Goal: Task Accomplishment & Management: Manage account settings

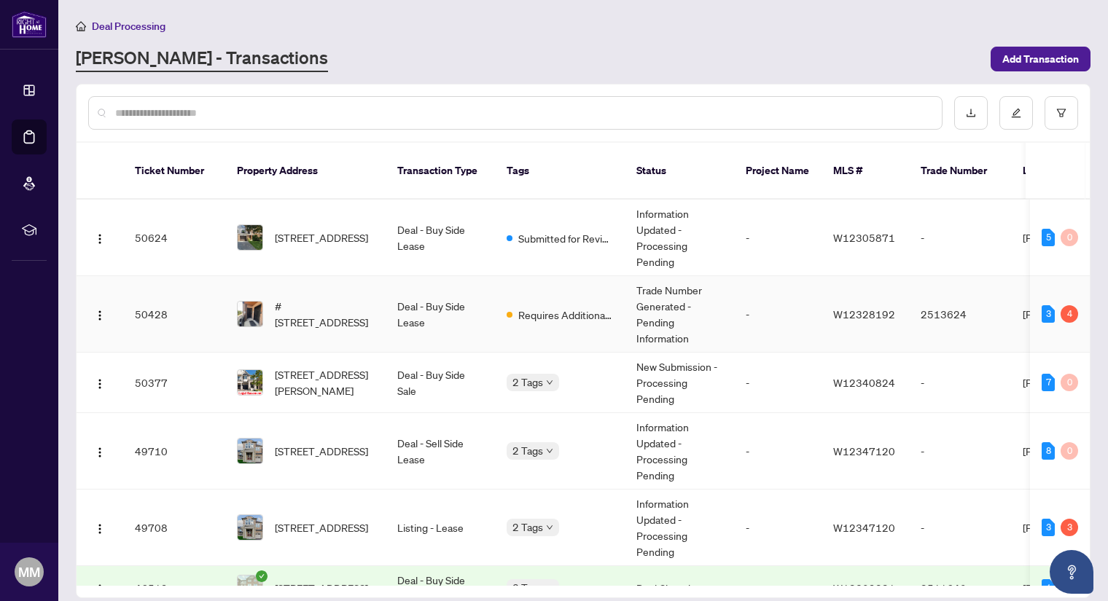
click at [544, 285] on td "Requires Additional Docs" at bounding box center [560, 314] width 130 height 77
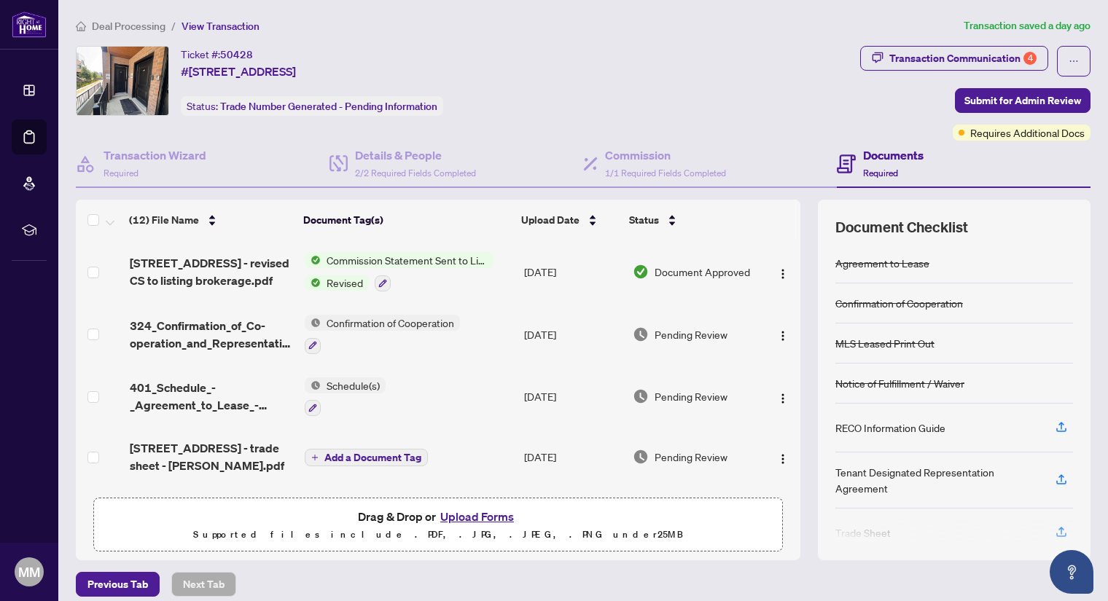
drag, startPoint x: 783, startPoint y: 287, endPoint x: 781, endPoint y: 356, distance: 68.6
click at [781, 356] on tbody "[STREET_ADDRESS] - revised CS to listing brokerage.pdf Commission Statement Sen…" at bounding box center [438, 605] width 724 height 729
click at [782, 294] on td at bounding box center [781, 272] width 39 height 63
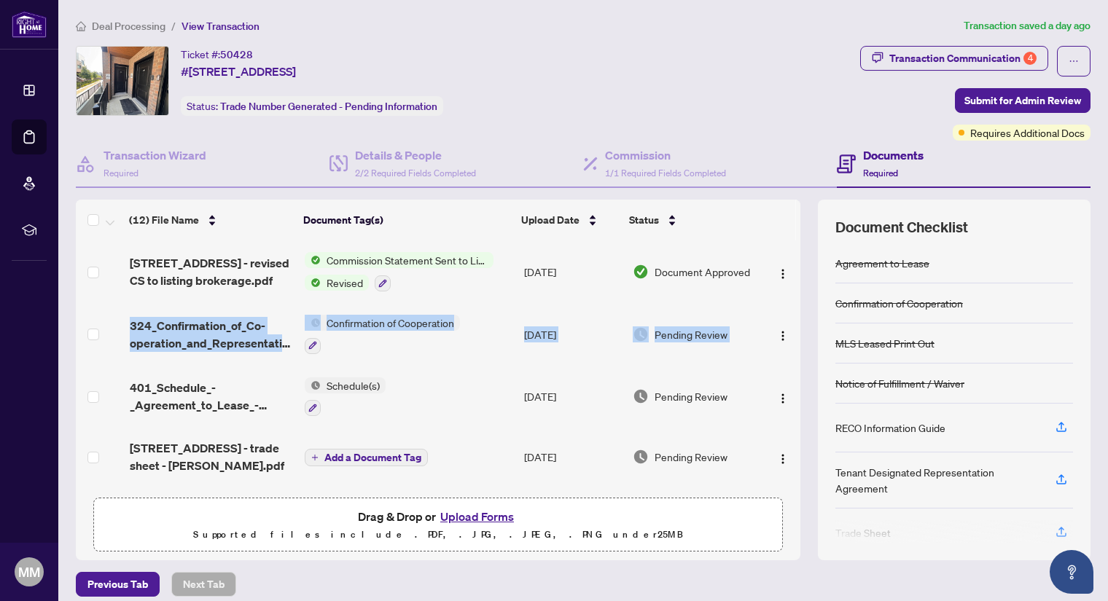
drag, startPoint x: 782, startPoint y: 294, endPoint x: 787, endPoint y: 312, distance: 18.9
click at [783, 345] on tbody "[STREET_ADDRESS] - revised CS to listing brokerage.pdf Commission Statement Sen…" at bounding box center [438, 605] width 724 height 729
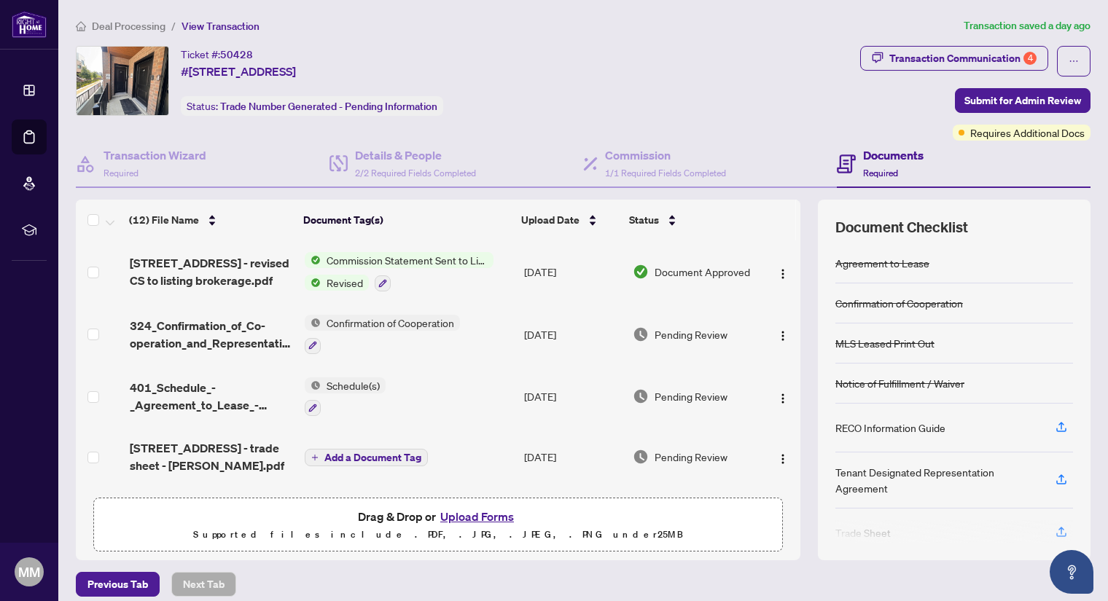
click at [798, 316] on div "(12) File Name Document Tag(s) Upload Date Status [STREET_ADDRESS] - revised CS…" at bounding box center [583, 380] width 1015 height 361
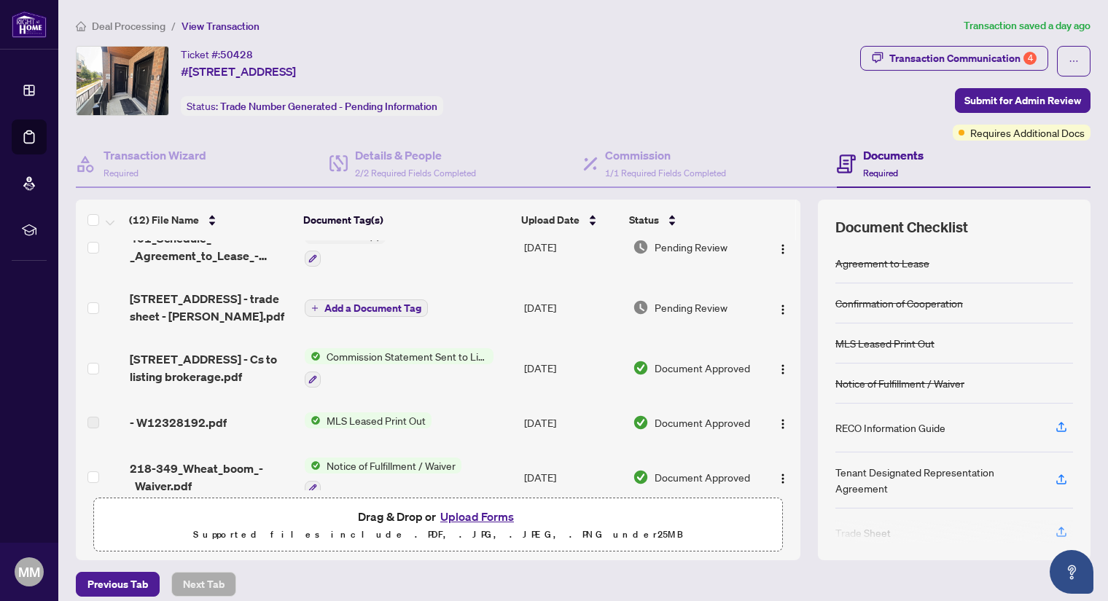
scroll to position [135, 0]
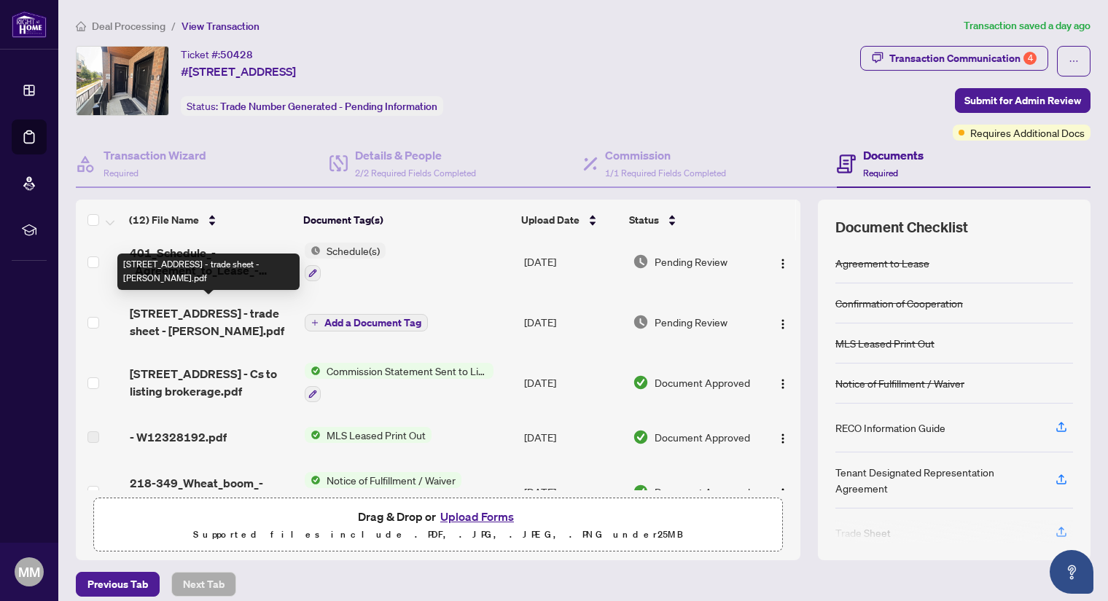
click at [203, 305] on span "[STREET_ADDRESS] - trade sheet - [PERSON_NAME].pdf" at bounding box center [212, 322] width 164 height 35
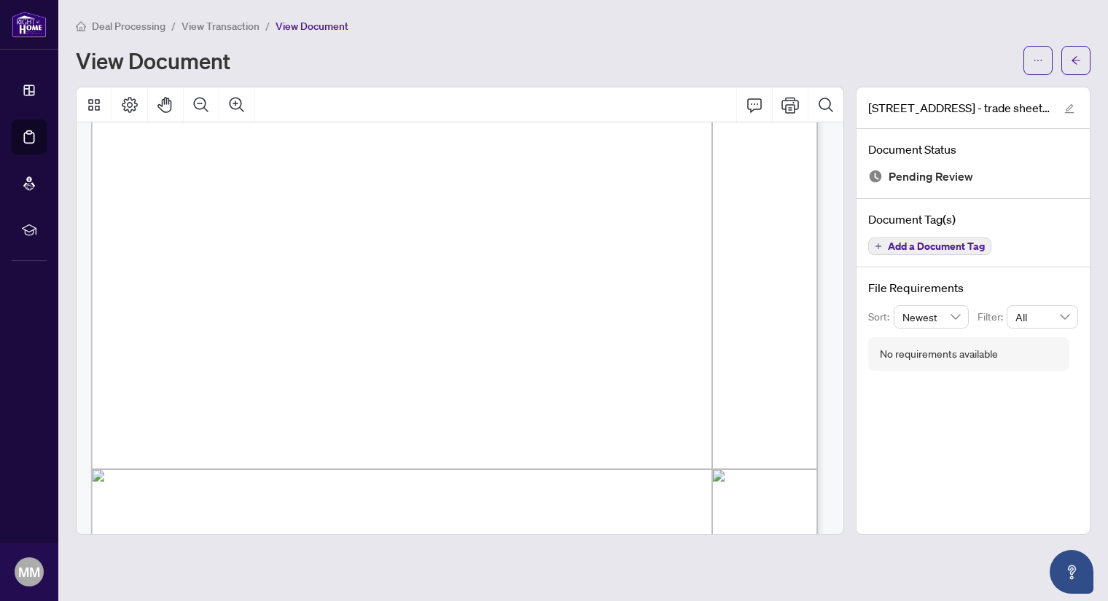
scroll to position [556, 0]
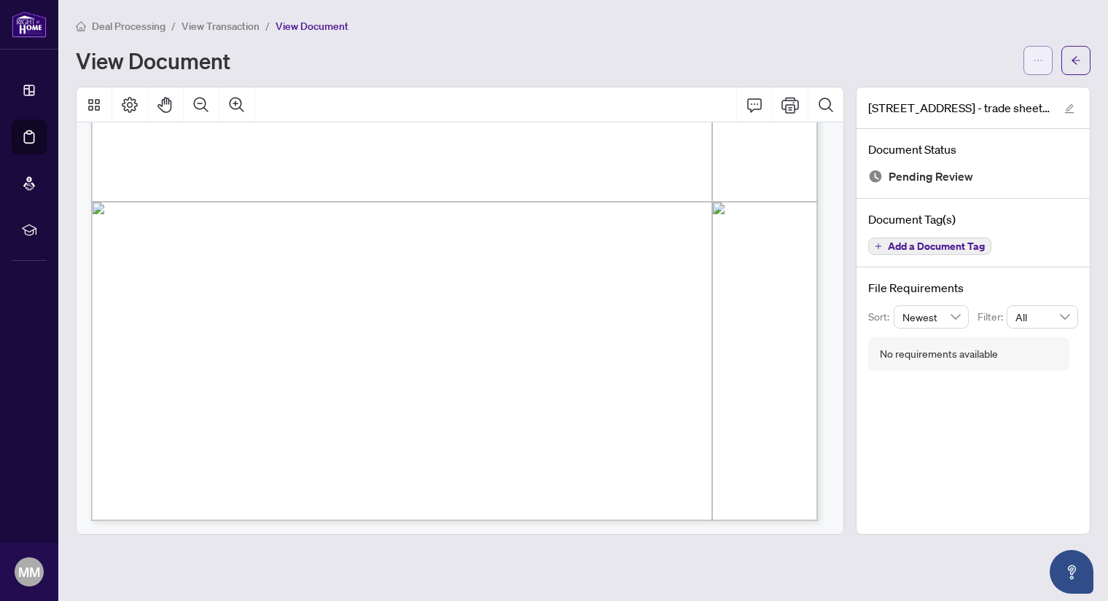
click at [1044, 60] on button "button" at bounding box center [1037, 60] width 29 height 29
click at [971, 85] on span "Download" at bounding box center [985, 92] width 111 height 16
click at [630, 63] on div "View Document" at bounding box center [545, 60] width 939 height 23
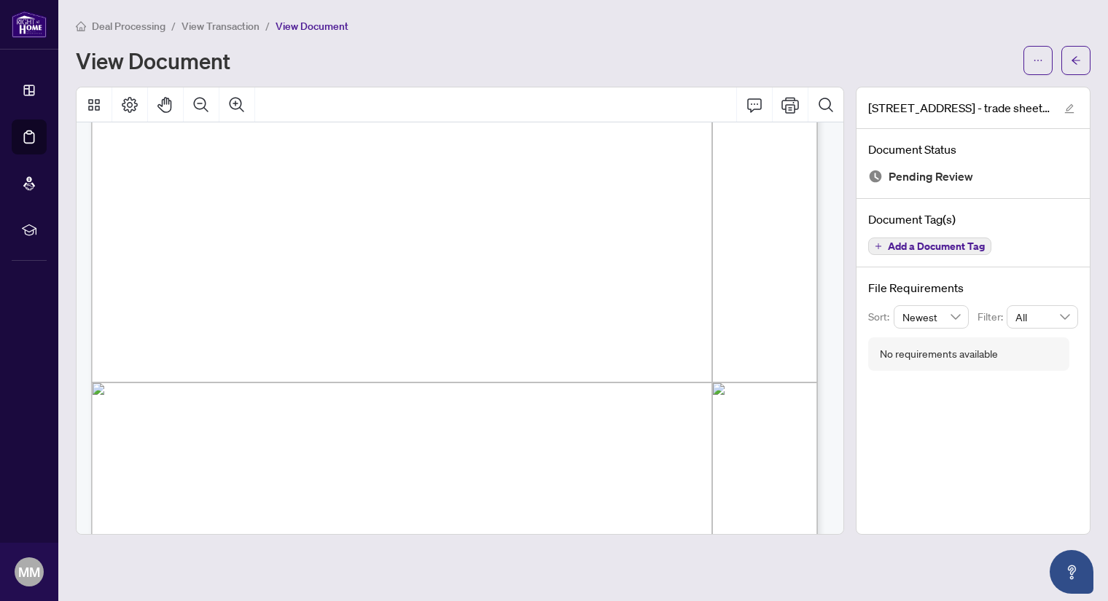
scroll to position [525, 0]
click at [227, 26] on span "View Transaction" at bounding box center [220, 26] width 78 height 13
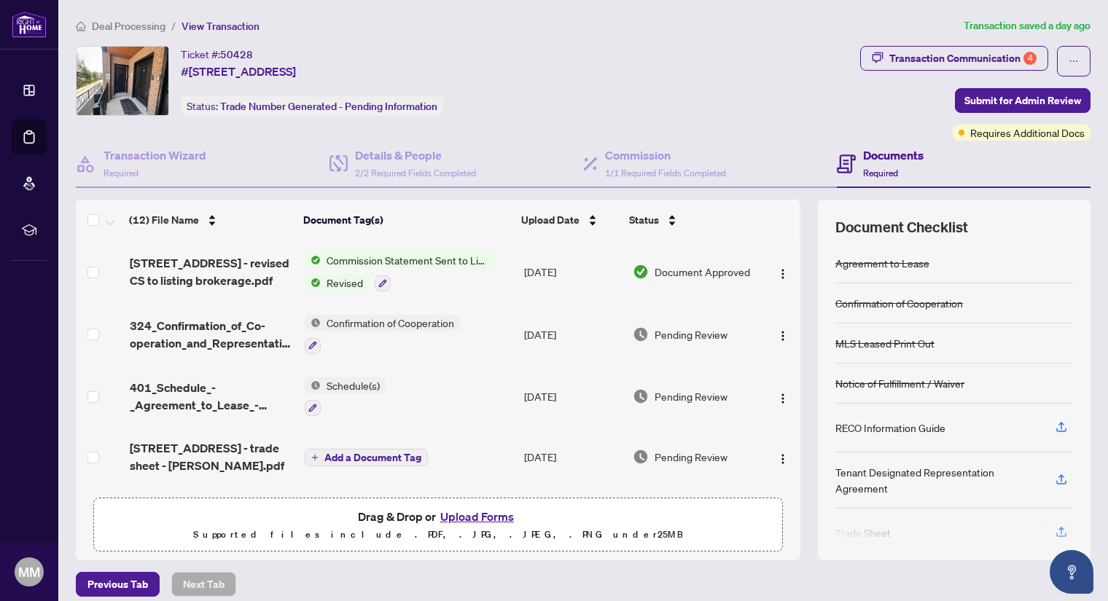
click at [472, 515] on button "Upload Forms" at bounding box center [477, 516] width 82 height 19
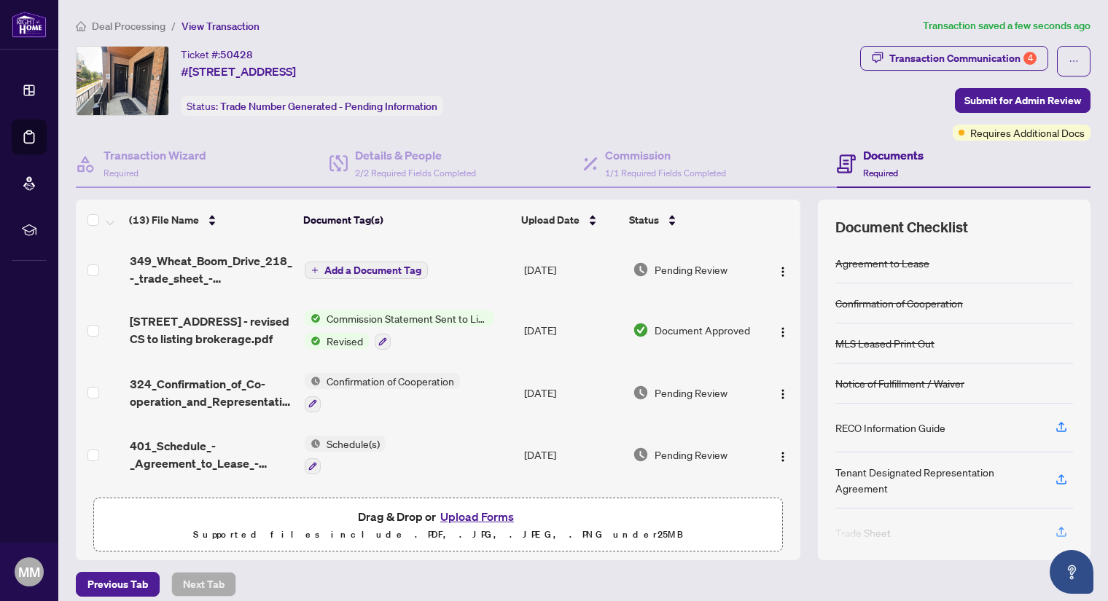
click at [370, 265] on span "Add a Document Tag" at bounding box center [372, 270] width 97 height 10
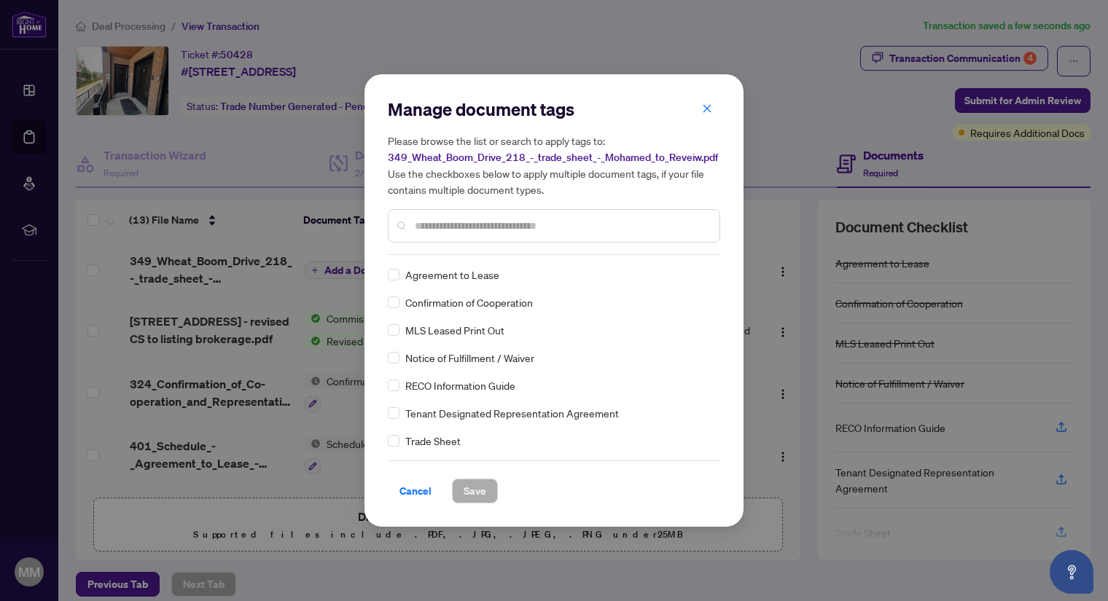
click at [528, 255] on div "Manage document tags Please browse the list or search to apply tags to: 349_Whe…" at bounding box center [554, 176] width 332 height 157
click at [488, 224] on input "text" at bounding box center [561, 226] width 293 height 16
type input "*****"
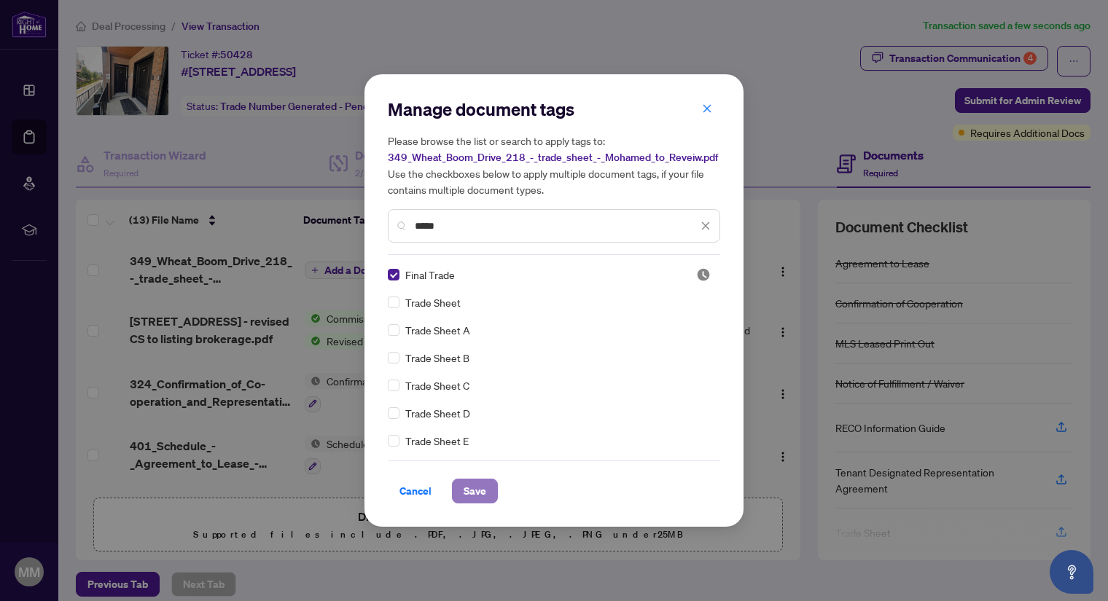
click at [477, 492] on span "Save" at bounding box center [475, 491] width 23 height 23
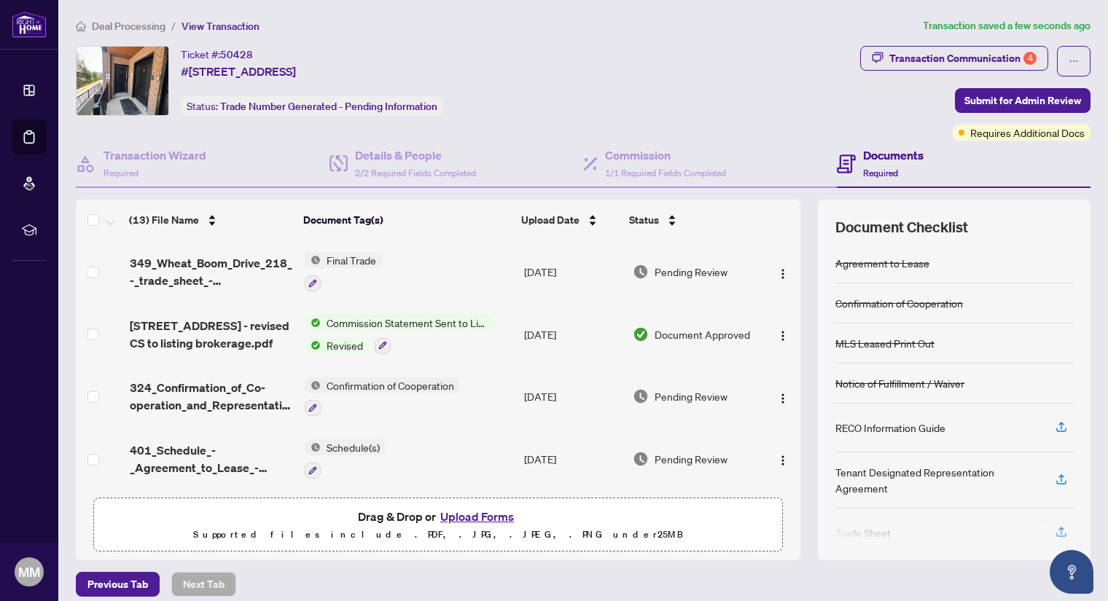
click at [140, 23] on span "Deal Processing" at bounding box center [129, 26] width 74 height 13
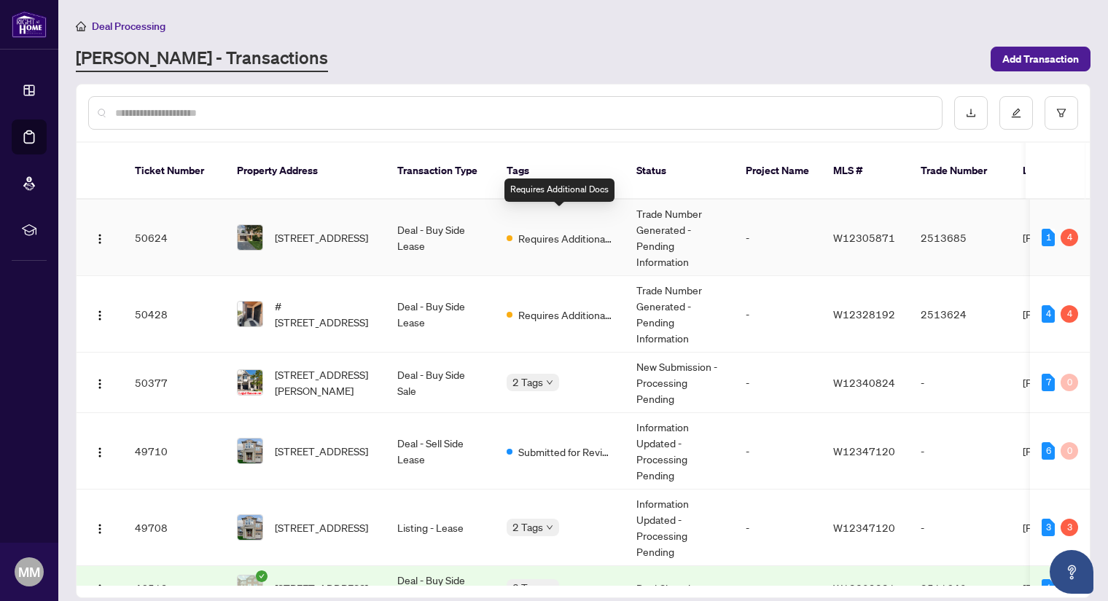
click at [527, 230] on span "Requires Additional Docs" at bounding box center [565, 238] width 95 height 16
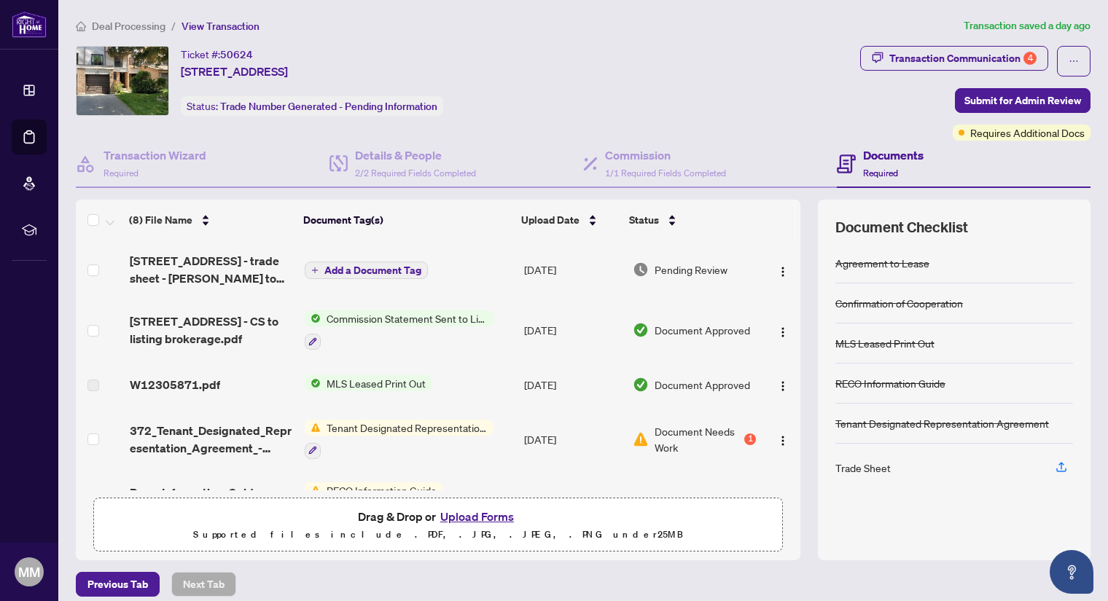
drag, startPoint x: 783, startPoint y: 320, endPoint x: 781, endPoint y: 370, distance: 50.4
click at [781, 370] on tbody "[STREET_ADDRESS] 46 - trade sheet - [PERSON_NAME] to review.pdf Add a Document …" at bounding box center [438, 481] width 724 height 480
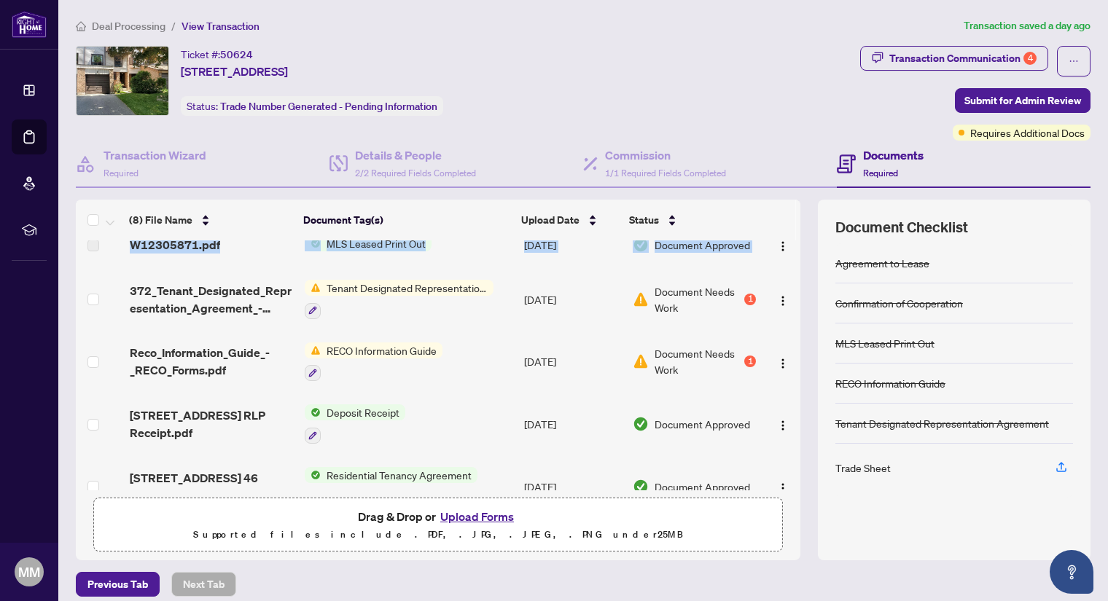
scroll to position [136, 0]
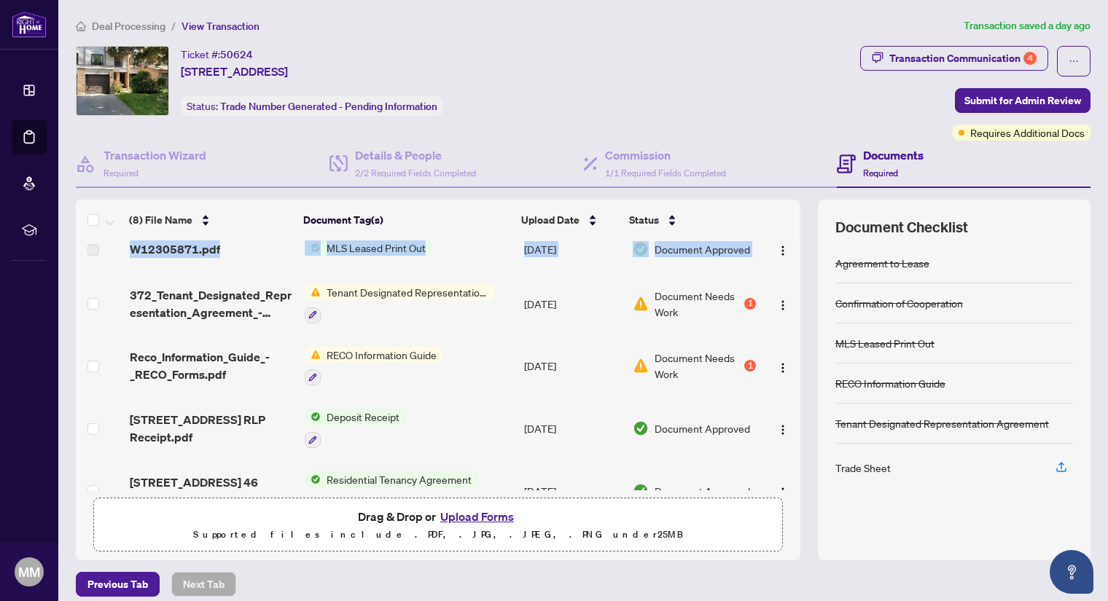
click at [348, 284] on span "Tenant Designated Representation Agreement" at bounding box center [407, 292] width 173 height 16
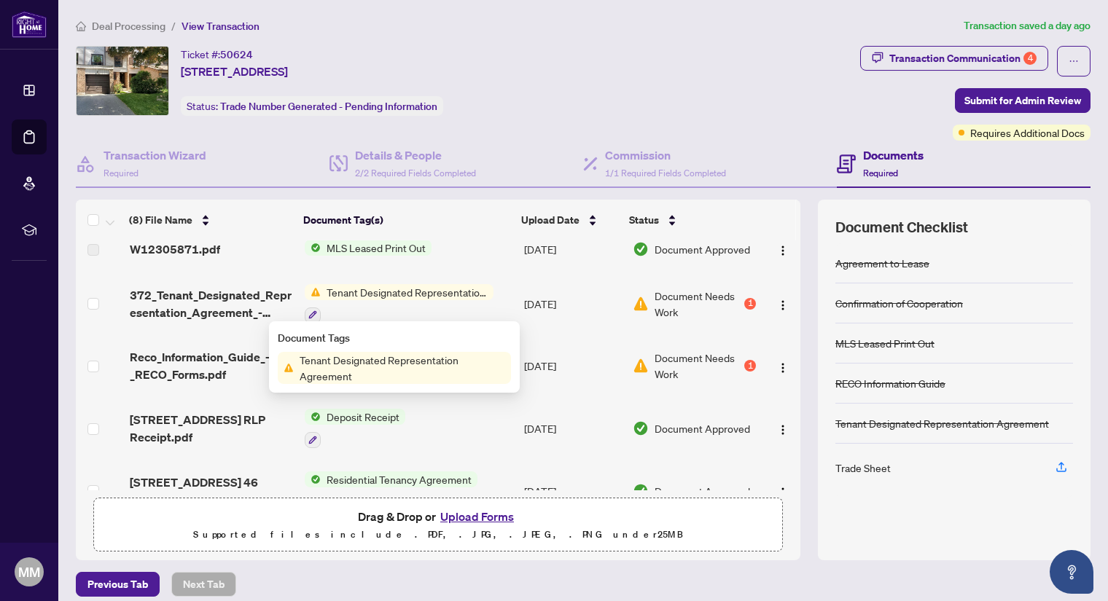
click at [378, 361] on span "Tenant Designated Representation Agreement" at bounding box center [402, 368] width 217 height 32
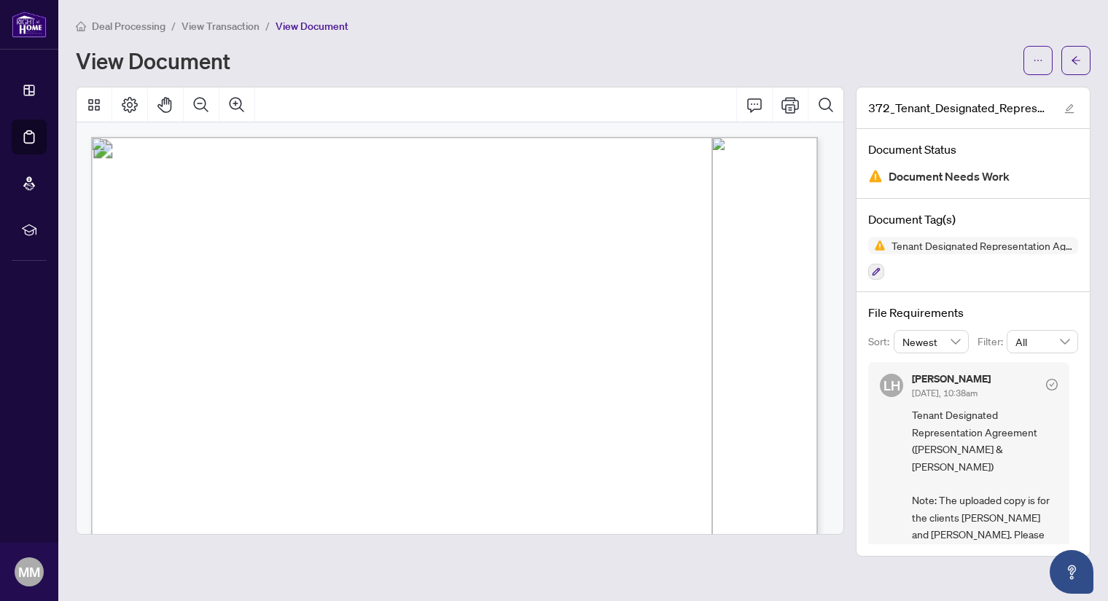
click at [233, 21] on span "View Transaction" at bounding box center [220, 26] width 78 height 13
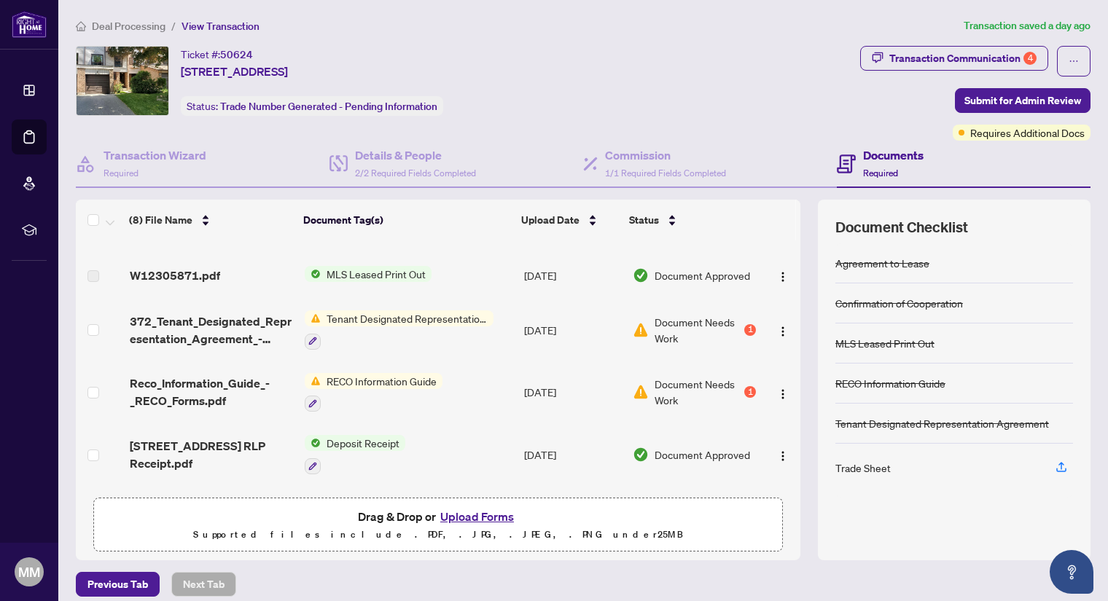
scroll to position [124, 0]
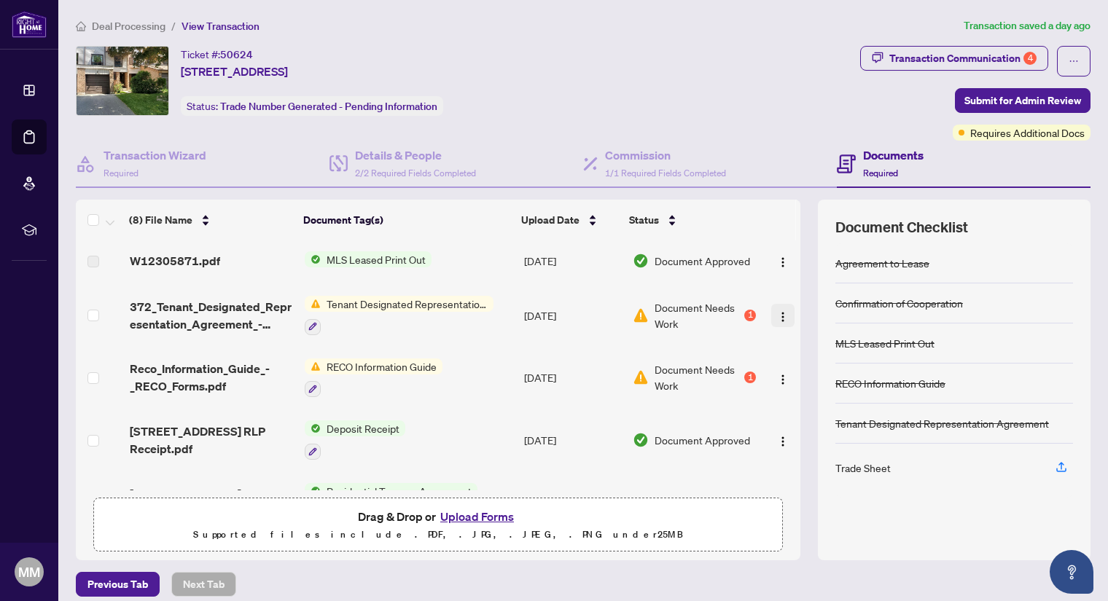
click at [777, 315] on img "button" at bounding box center [783, 317] width 12 height 12
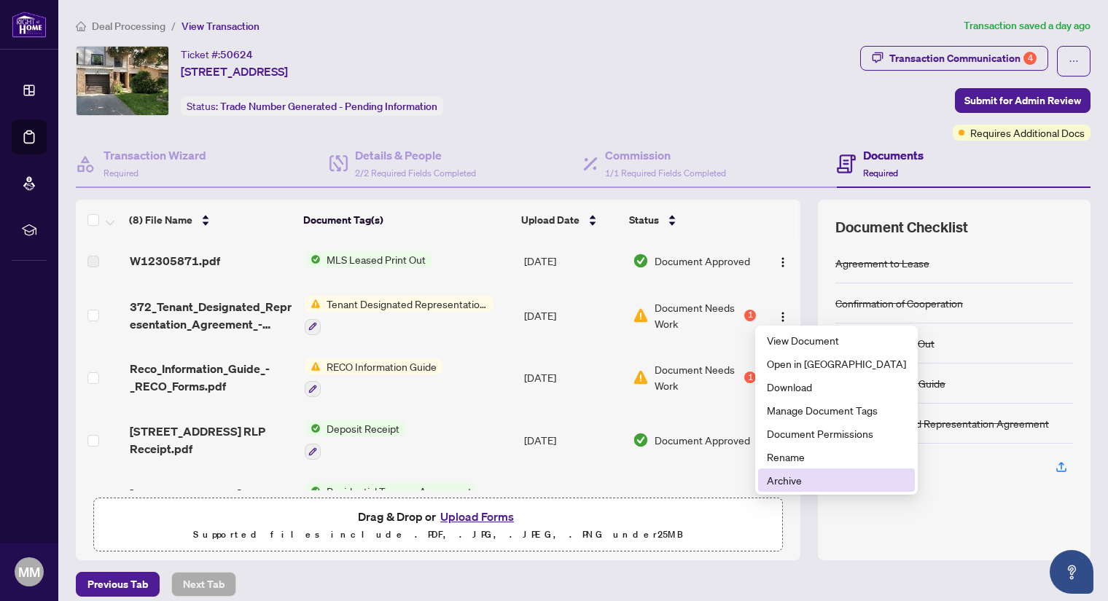
click at [801, 478] on span "Archive" at bounding box center [836, 480] width 139 height 16
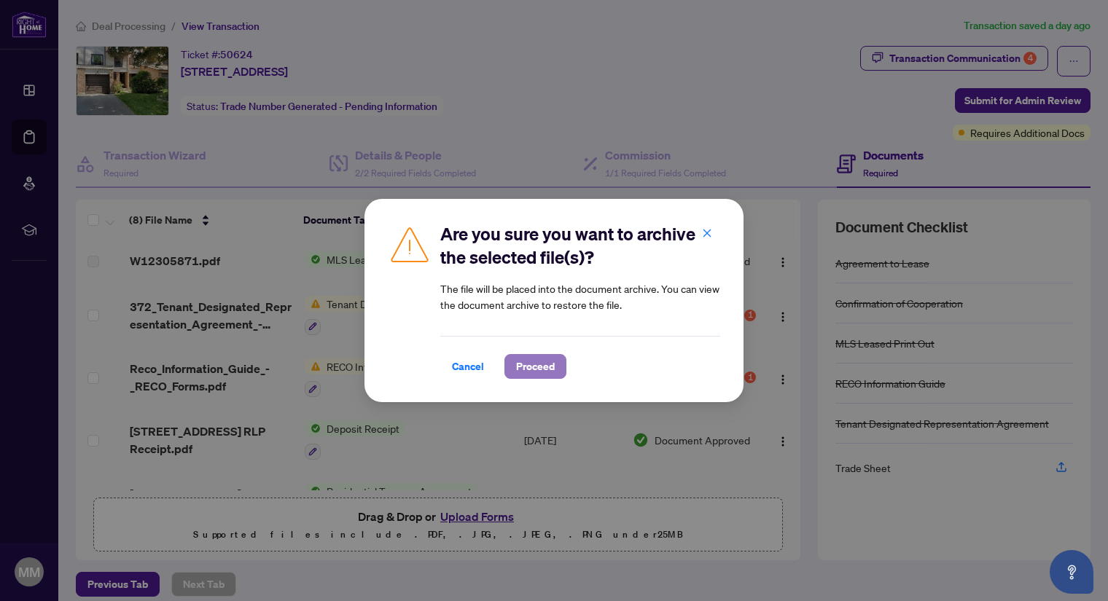
click at [531, 365] on span "Proceed" at bounding box center [535, 366] width 39 height 23
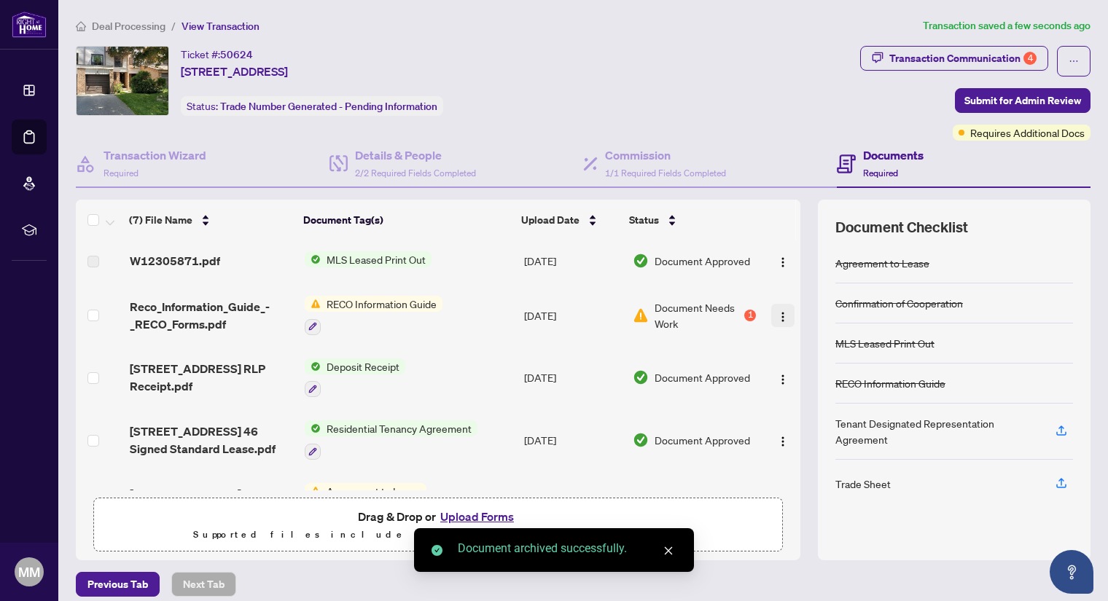
click at [774, 305] on button "button" at bounding box center [782, 315] width 23 height 23
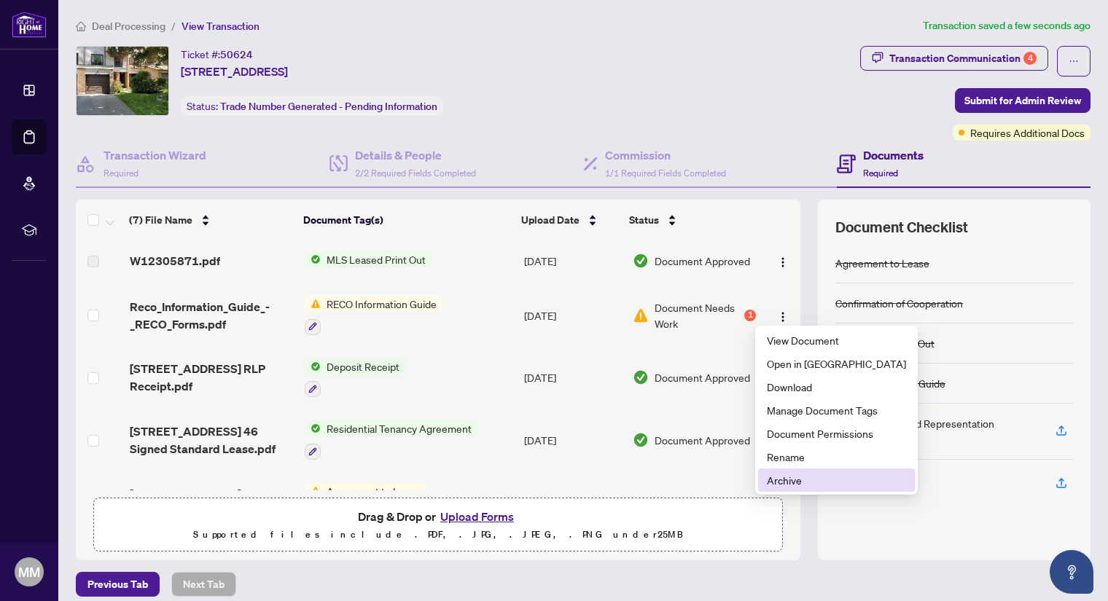
click at [786, 476] on span "Archive" at bounding box center [836, 480] width 139 height 16
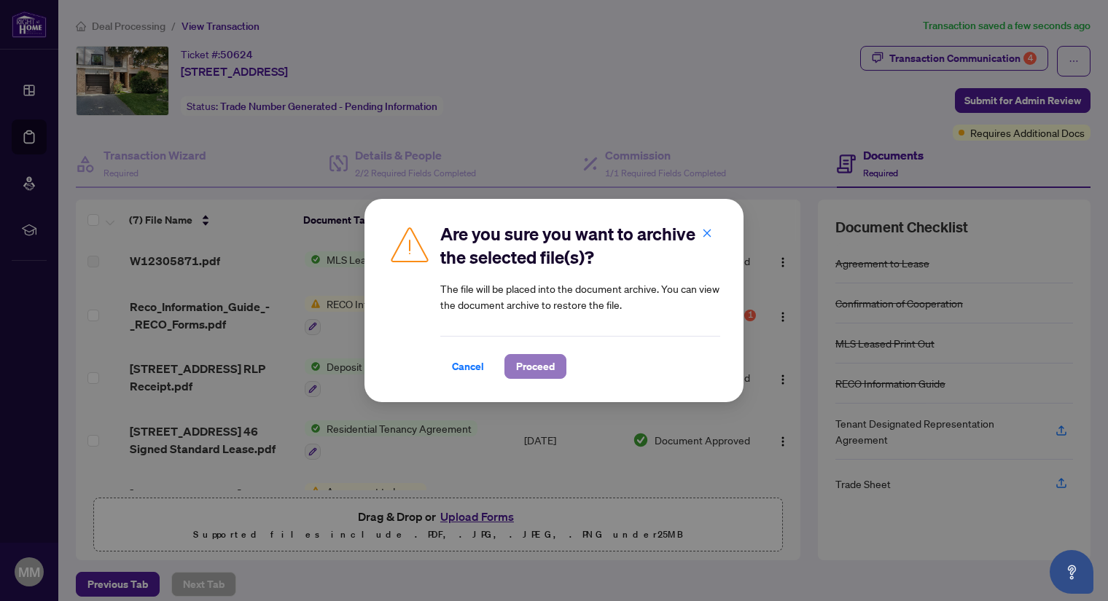
click at [543, 373] on span "Proceed" at bounding box center [535, 366] width 39 height 23
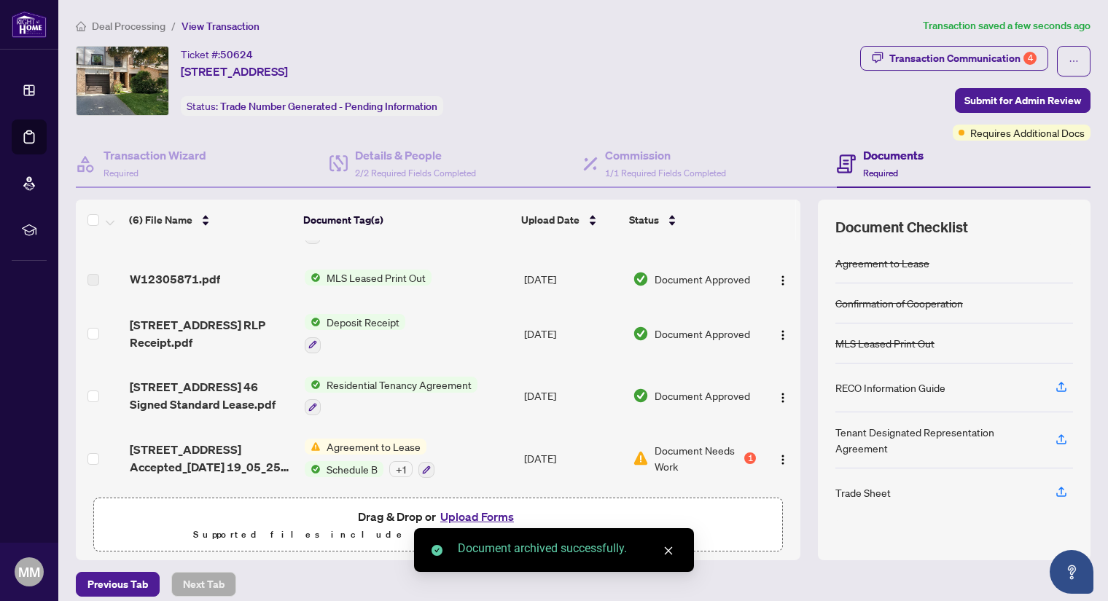
scroll to position [105, 0]
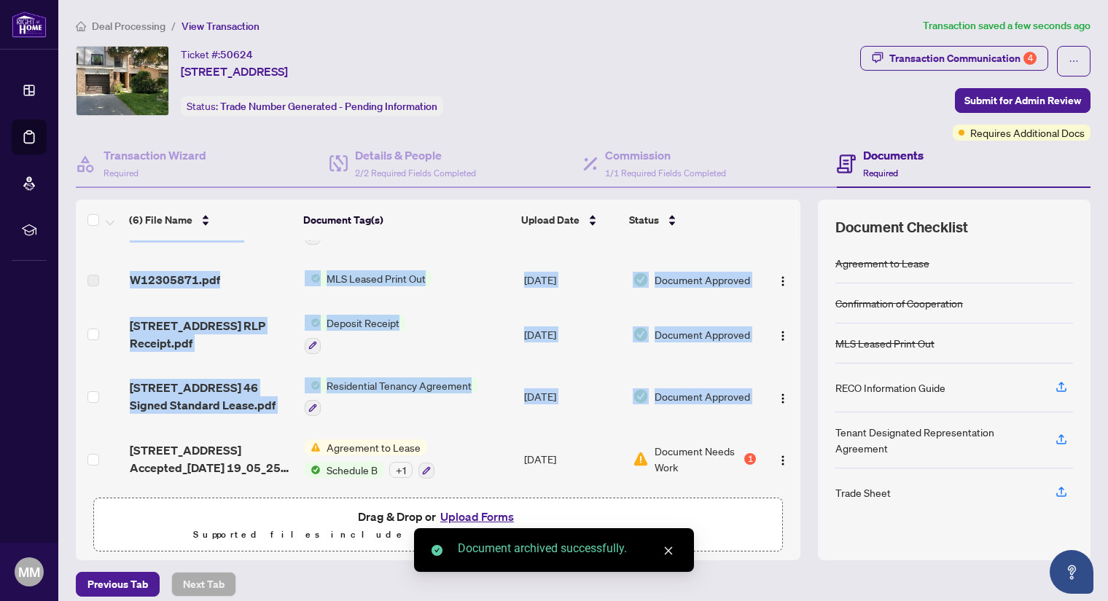
drag, startPoint x: 783, startPoint y: 368, endPoint x: 770, endPoint y: 474, distance: 106.6
click at [770, 474] on tbody "[STREET_ADDRESS] 46 - trade sheet - [PERSON_NAME] to review.pdf Add a Document …" at bounding box center [438, 313] width 724 height 355
click at [340, 439] on span "Agreement to Lease" at bounding box center [374, 447] width 106 height 16
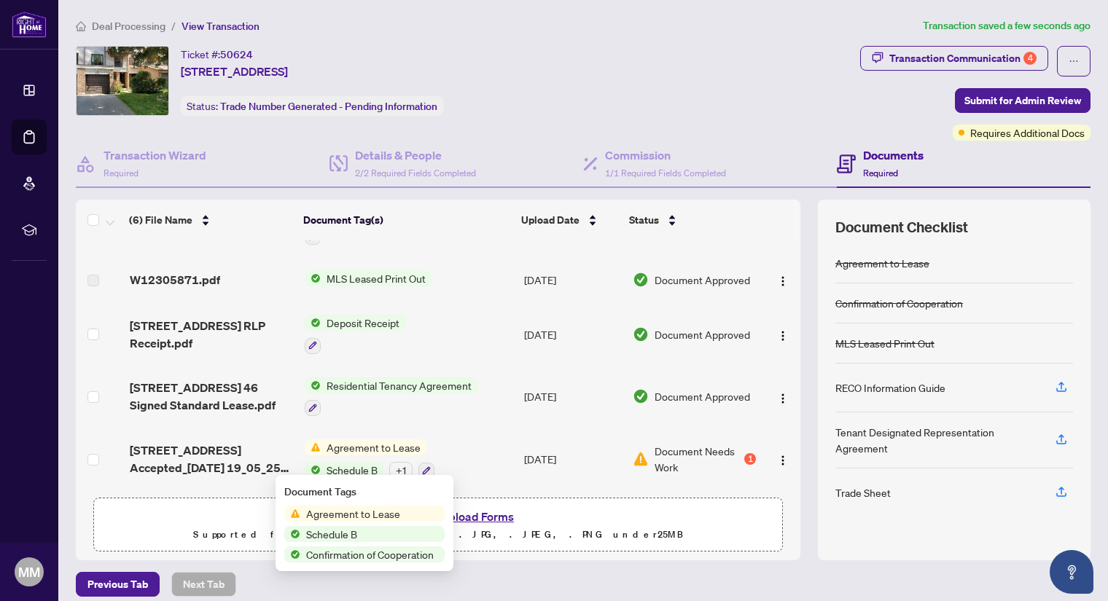
click at [359, 508] on span "Agreement to Lease" at bounding box center [353, 514] width 106 height 16
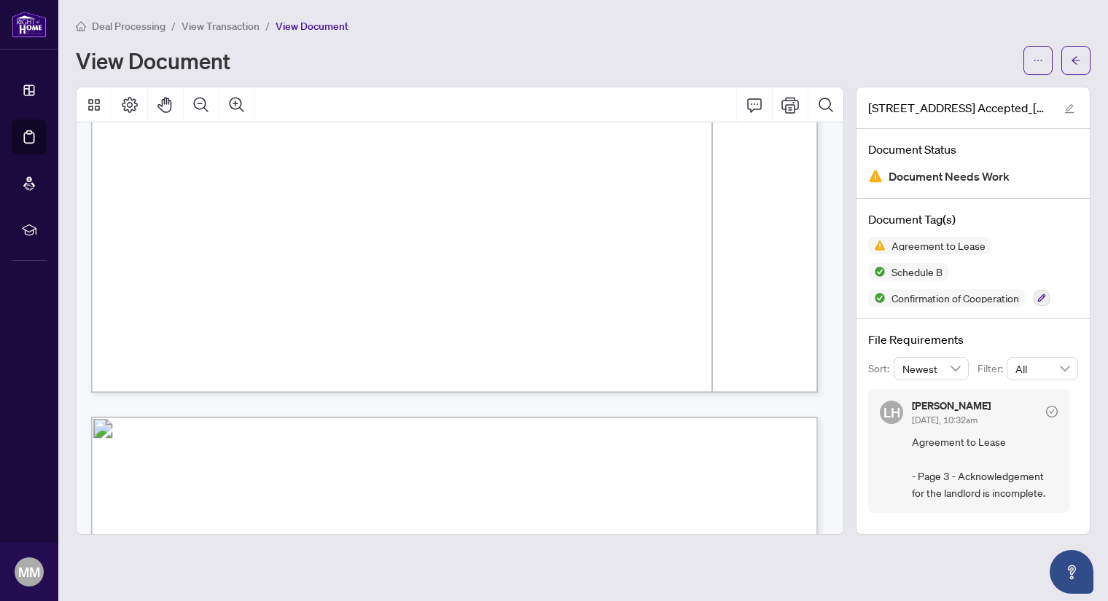
scroll to position [2658, 0]
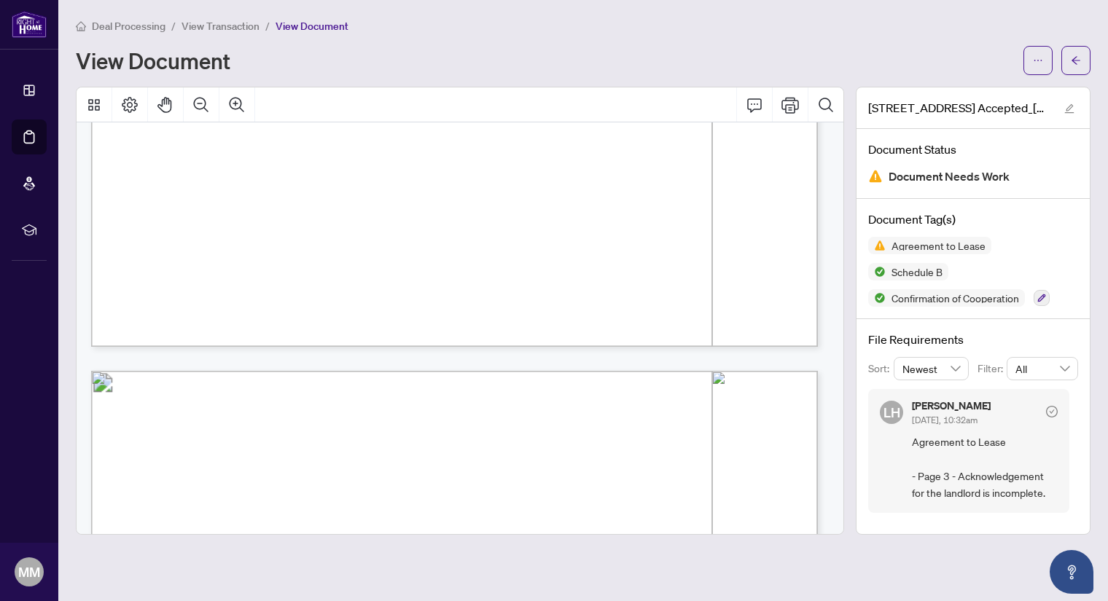
click at [208, 20] on span "View Transaction" at bounding box center [220, 26] width 78 height 13
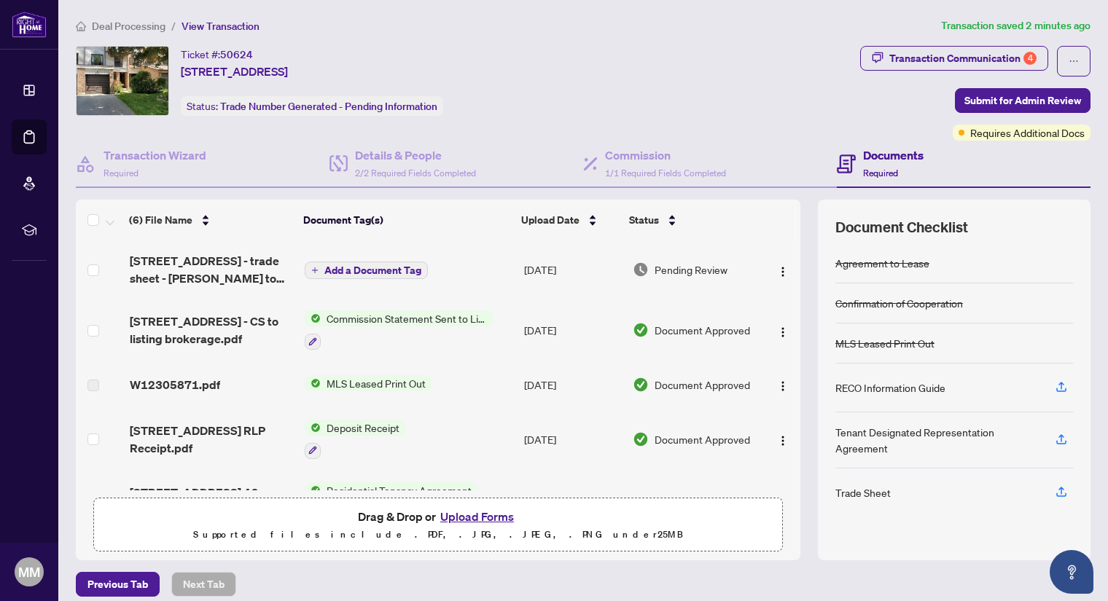
click at [477, 512] on button "Upload Forms" at bounding box center [477, 516] width 82 height 19
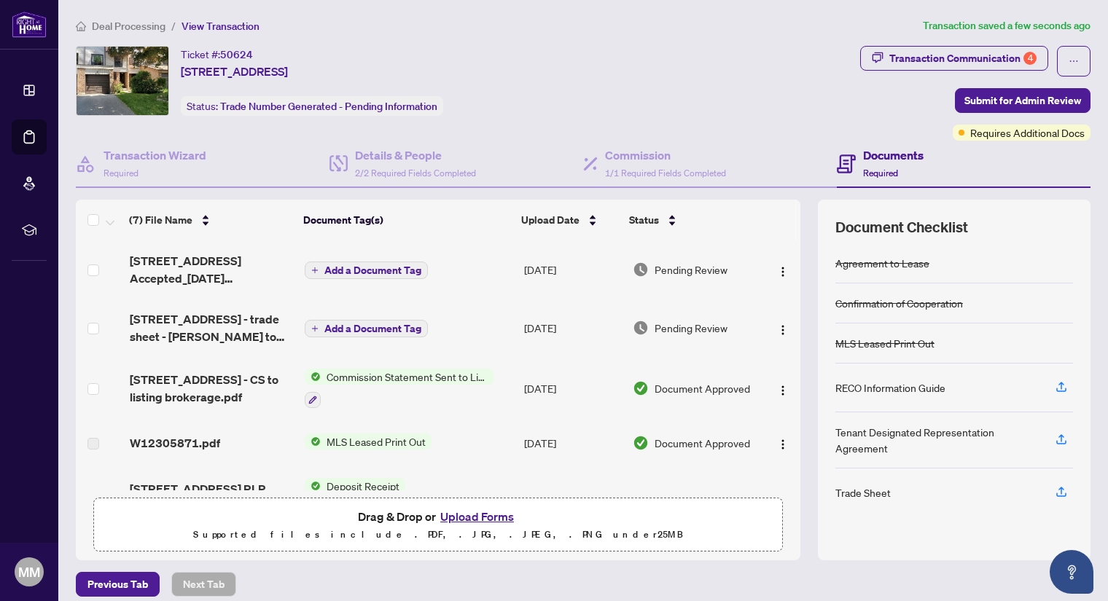
click at [357, 266] on span "Add a Document Tag" at bounding box center [372, 270] width 97 height 10
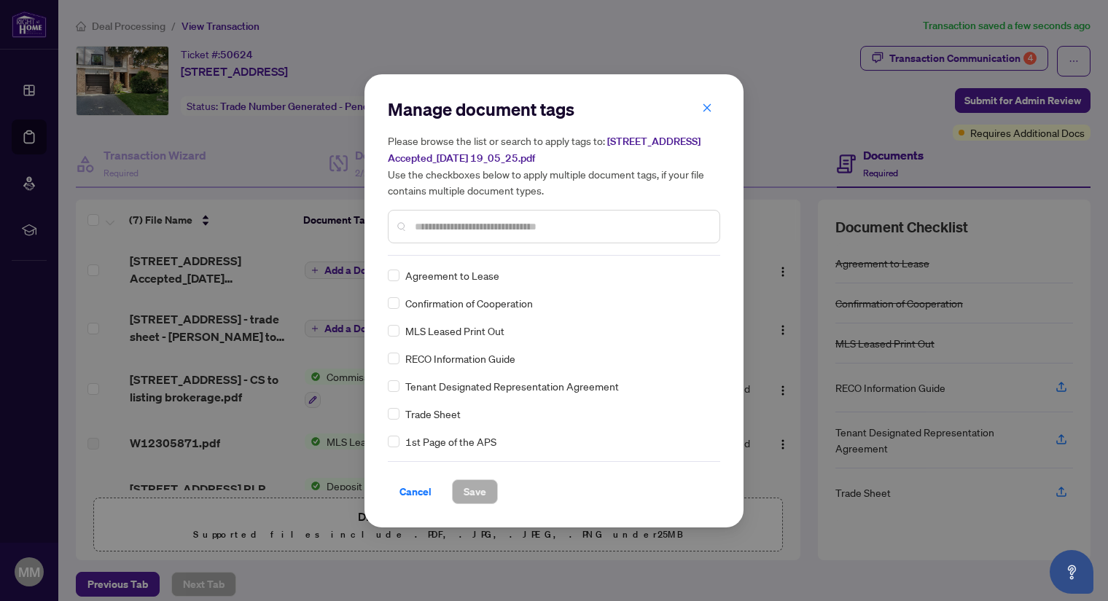
click at [463, 228] on input "text" at bounding box center [561, 227] width 293 height 16
click at [466, 486] on span "Save" at bounding box center [475, 491] width 23 height 23
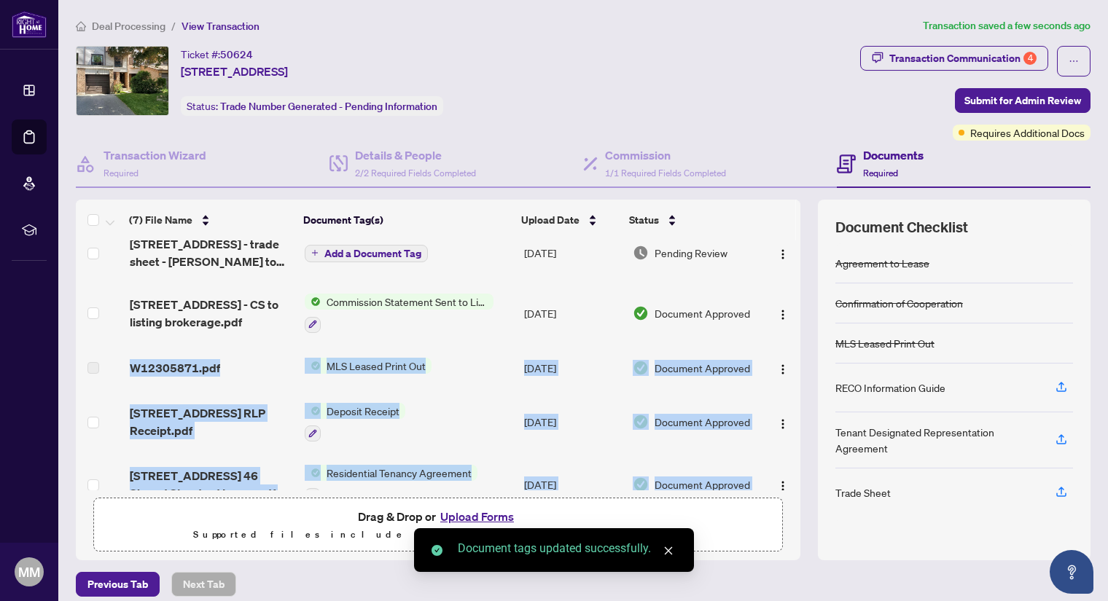
drag, startPoint x: 783, startPoint y: 366, endPoint x: 780, endPoint y: 479, distance: 113.0
click at [780, 479] on tbody "[STREET_ADDRESS] Accepted_[DATE] 19_05_25.pdf Agreement to Lease [DATE] Pending…" at bounding box center [438, 369] width 724 height 417
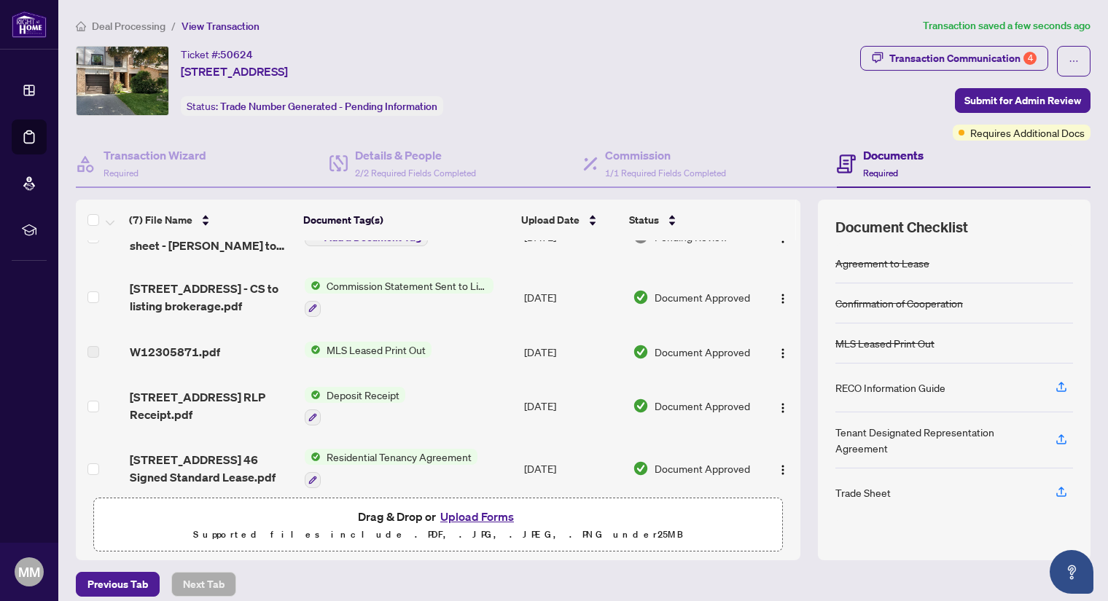
click at [788, 416] on div "[STREET_ADDRESS] Accepted_[DATE] 19_05_25.pdf Agreement to Lease [DATE] Pending…" at bounding box center [438, 366] width 724 height 250
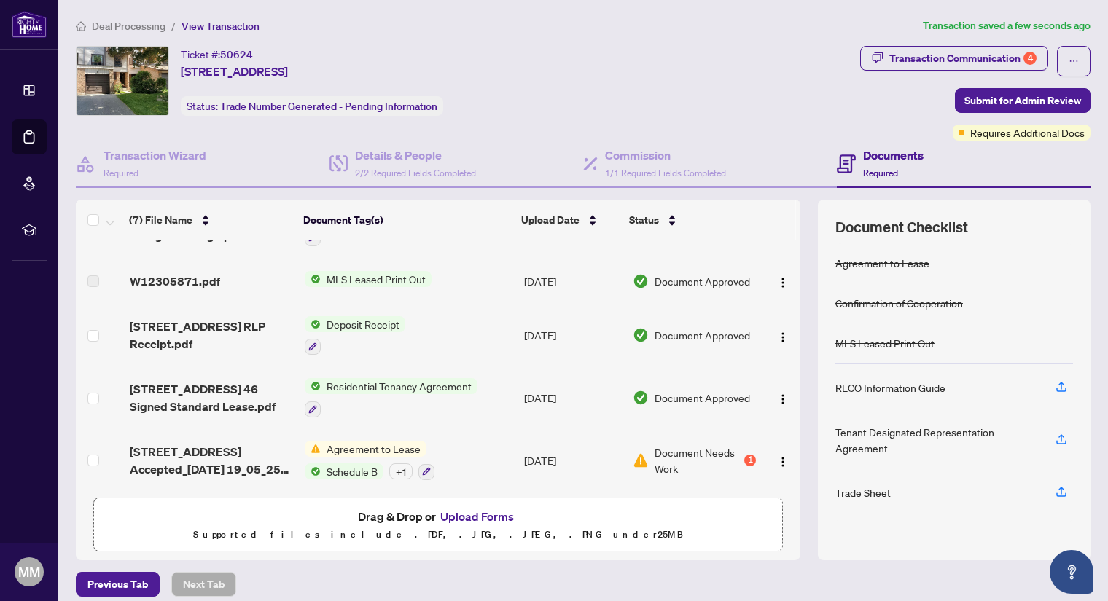
scroll to position [0, 0]
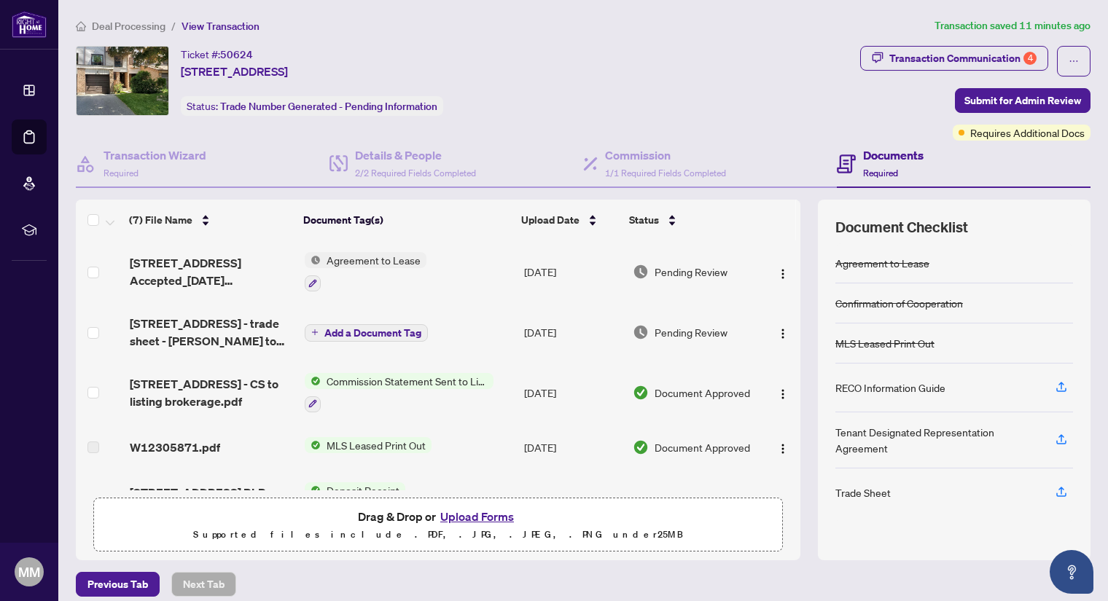
click at [195, 17] on li "View Transaction" at bounding box center [220, 25] width 78 height 17
click at [478, 512] on button "Upload Forms" at bounding box center [477, 516] width 82 height 19
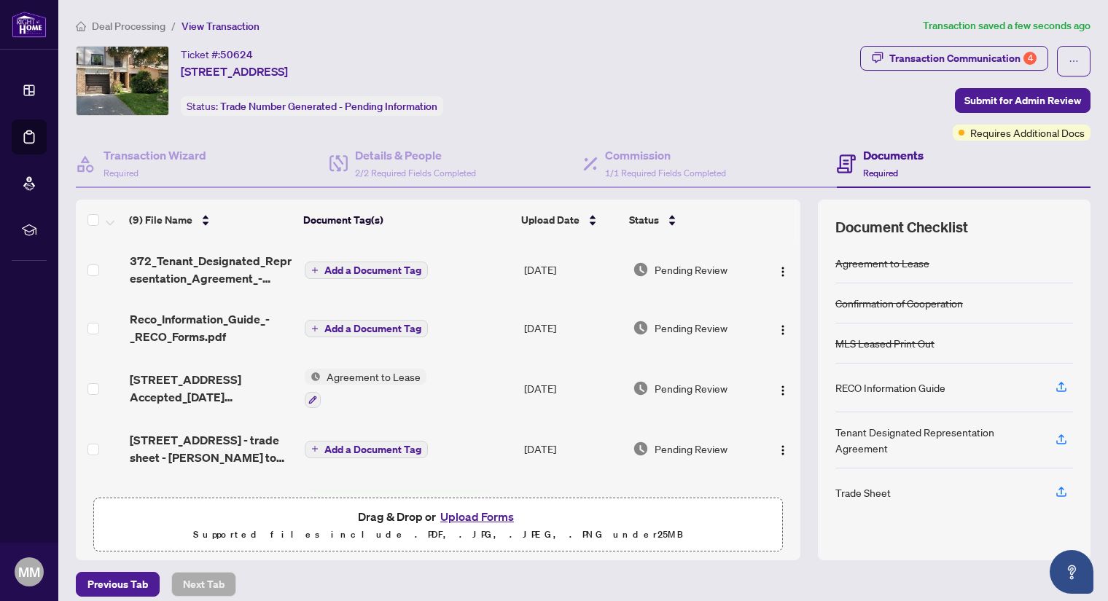
click at [345, 265] on span "Add a Document Tag" at bounding box center [372, 270] width 97 height 10
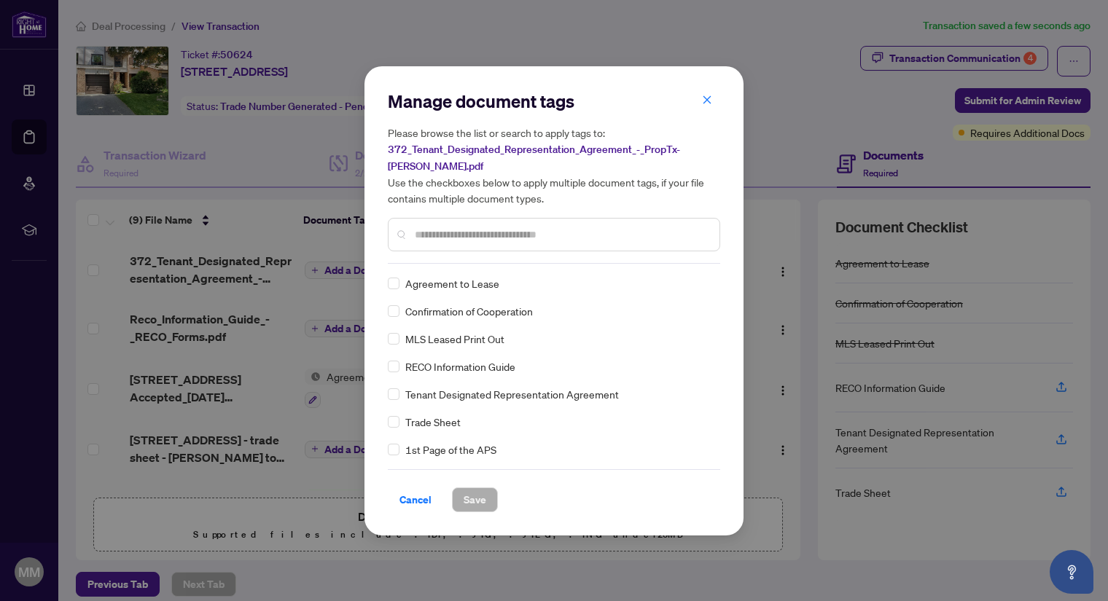
click at [461, 235] on input "text" at bounding box center [561, 235] width 293 height 16
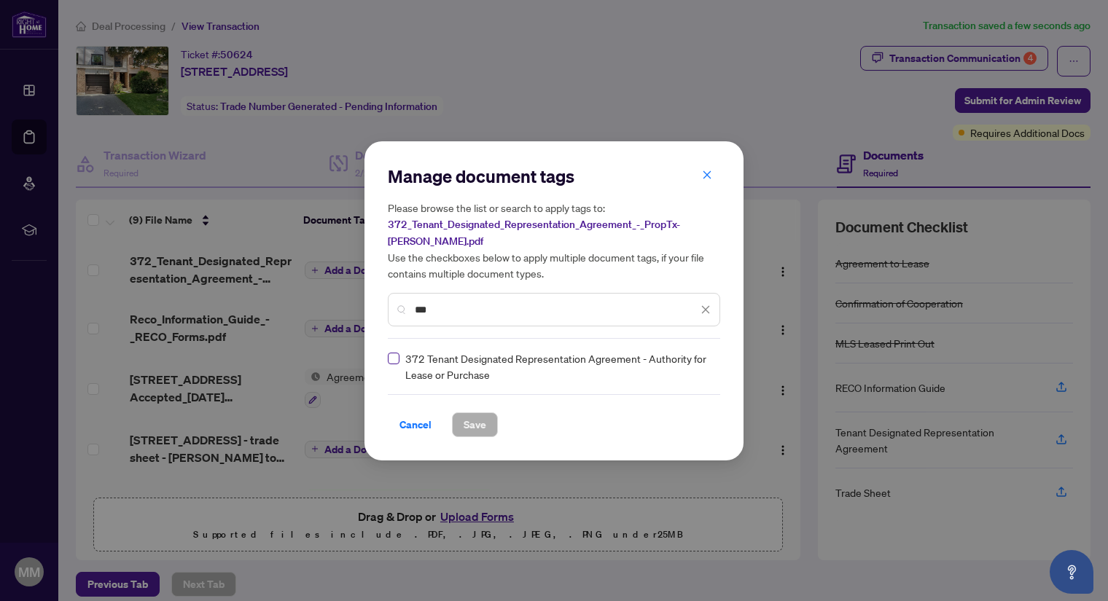
type input "***"
click at [479, 423] on span "Save" at bounding box center [475, 424] width 23 height 23
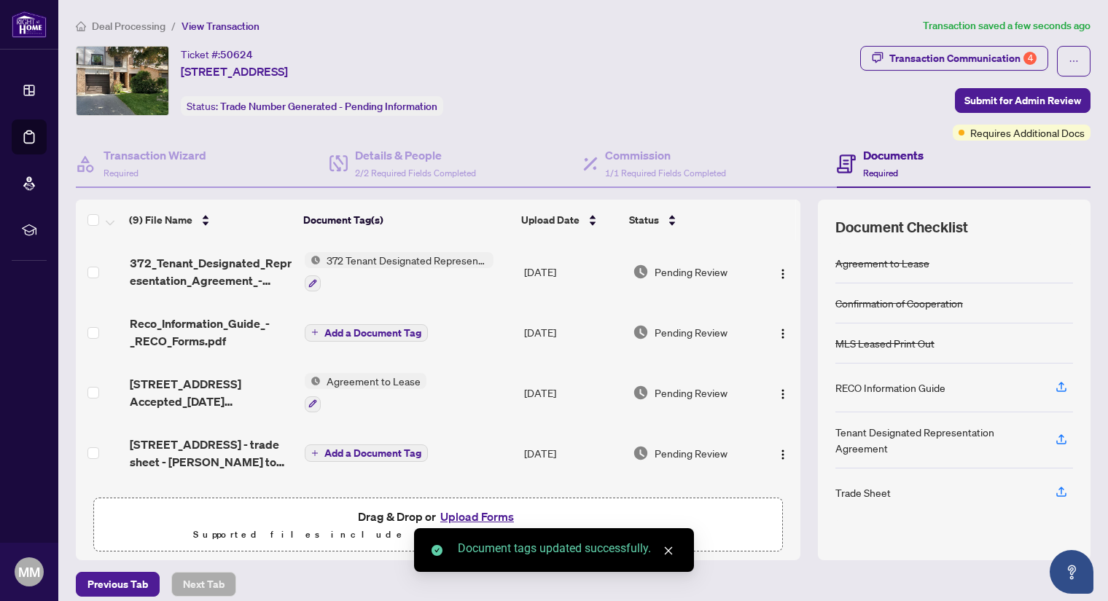
click at [370, 330] on span "Add a Document Tag" at bounding box center [372, 333] width 97 height 10
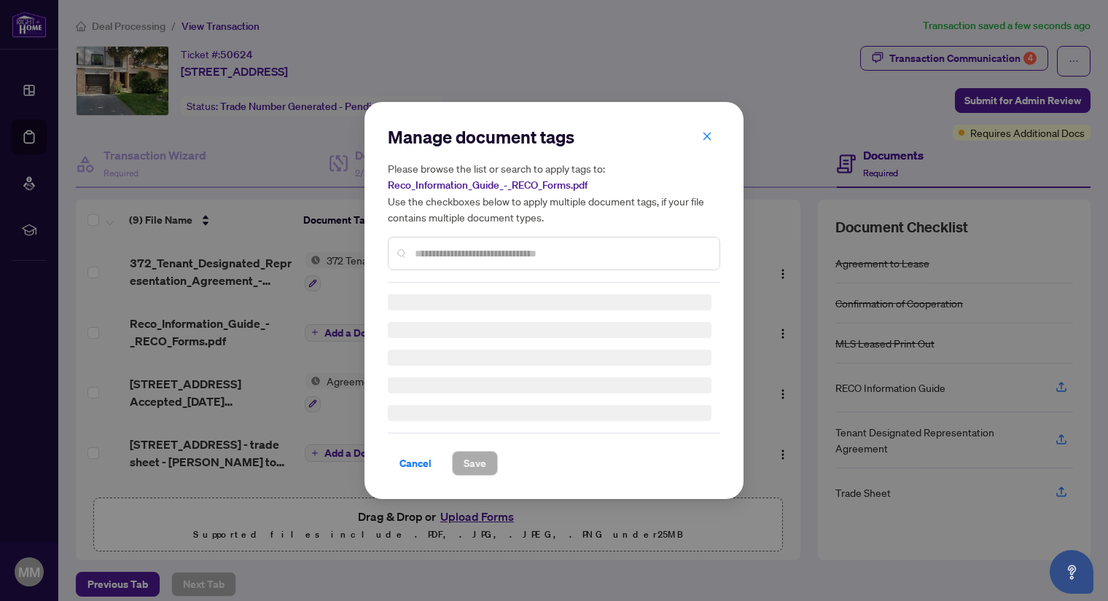
click at [475, 249] on div "Manage document tags Please browse the list or search to apply tags to: Reco_In…" at bounding box center [554, 203] width 332 height 157
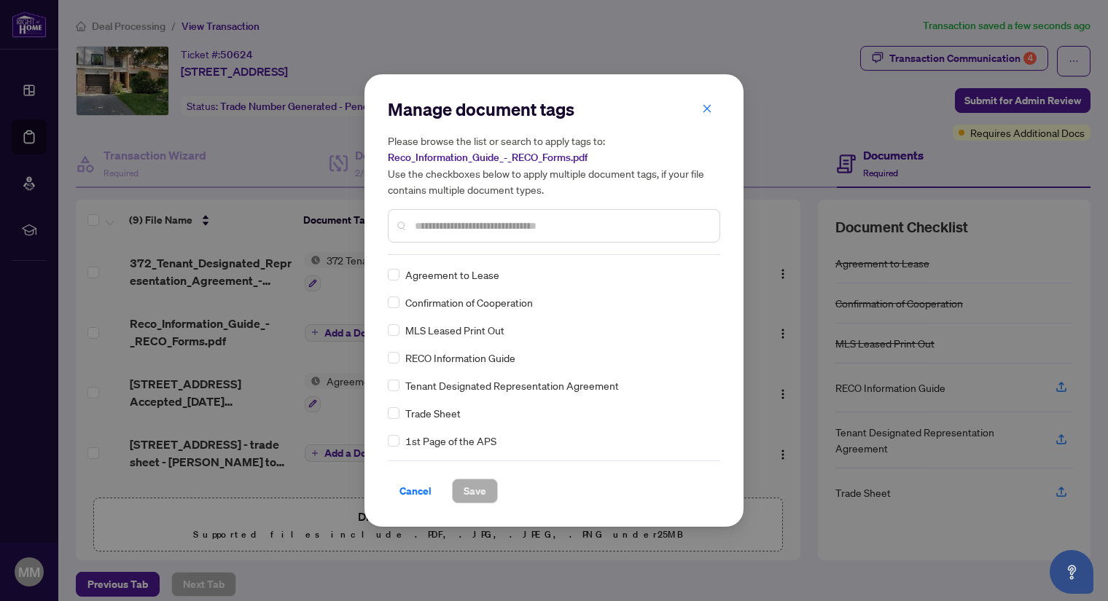
click at [456, 219] on input "text" at bounding box center [561, 226] width 293 height 16
type input "****"
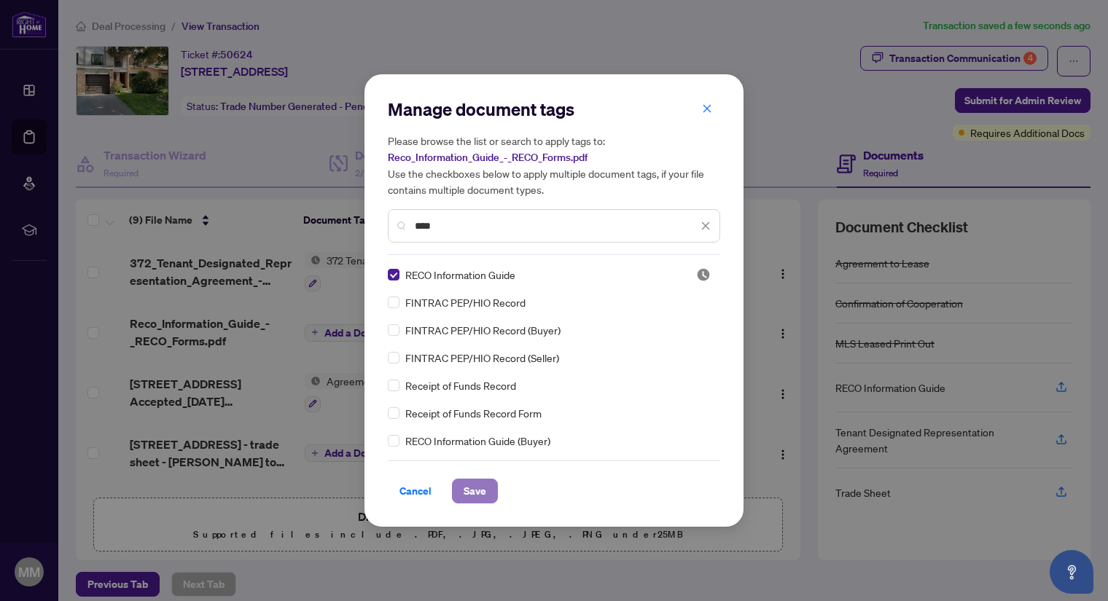
click at [485, 486] on button "Save" at bounding box center [475, 491] width 46 height 25
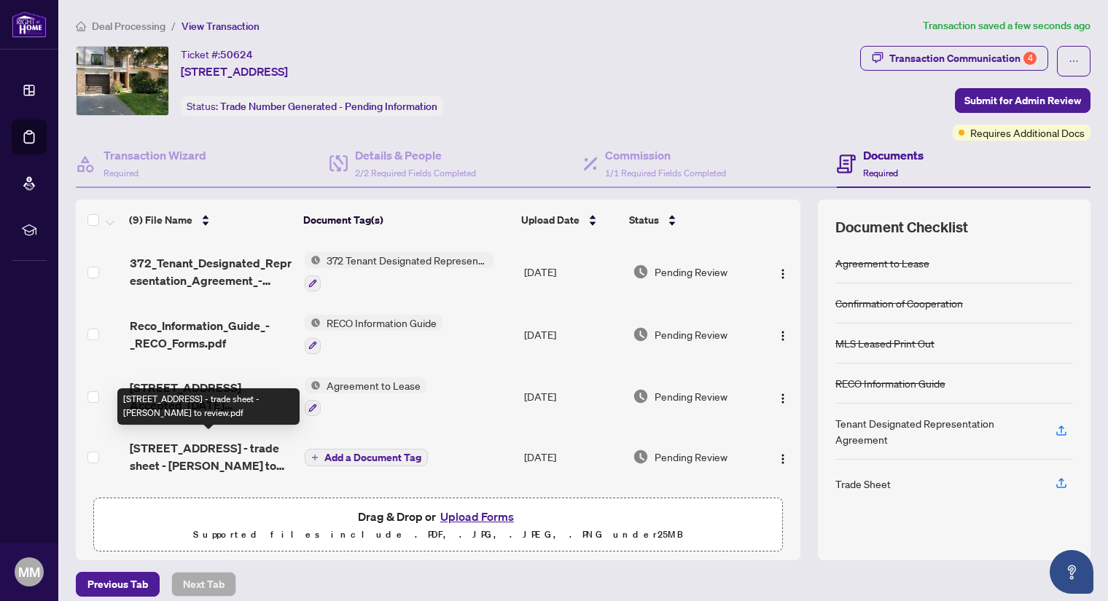
click at [222, 442] on span "[STREET_ADDRESS] - trade sheet - [PERSON_NAME] to review.pdf" at bounding box center [212, 456] width 164 height 35
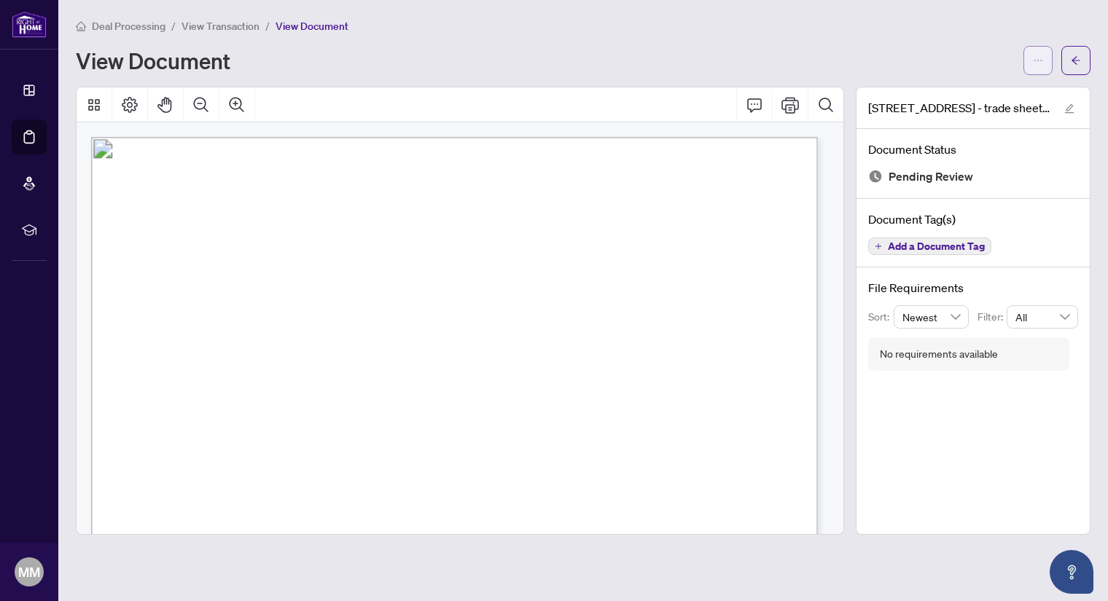
click at [1037, 60] on icon "ellipsis" at bounding box center [1038, 60] width 8 height 1
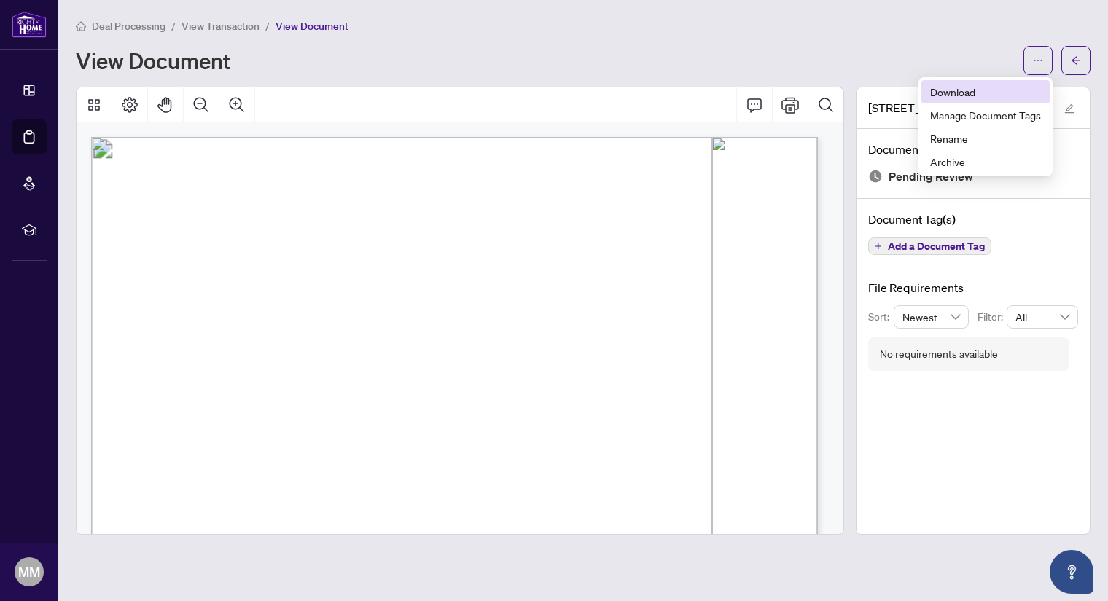
click at [976, 87] on span "Download" at bounding box center [985, 92] width 111 height 16
click at [214, 20] on span "View Transaction" at bounding box center [220, 26] width 78 height 13
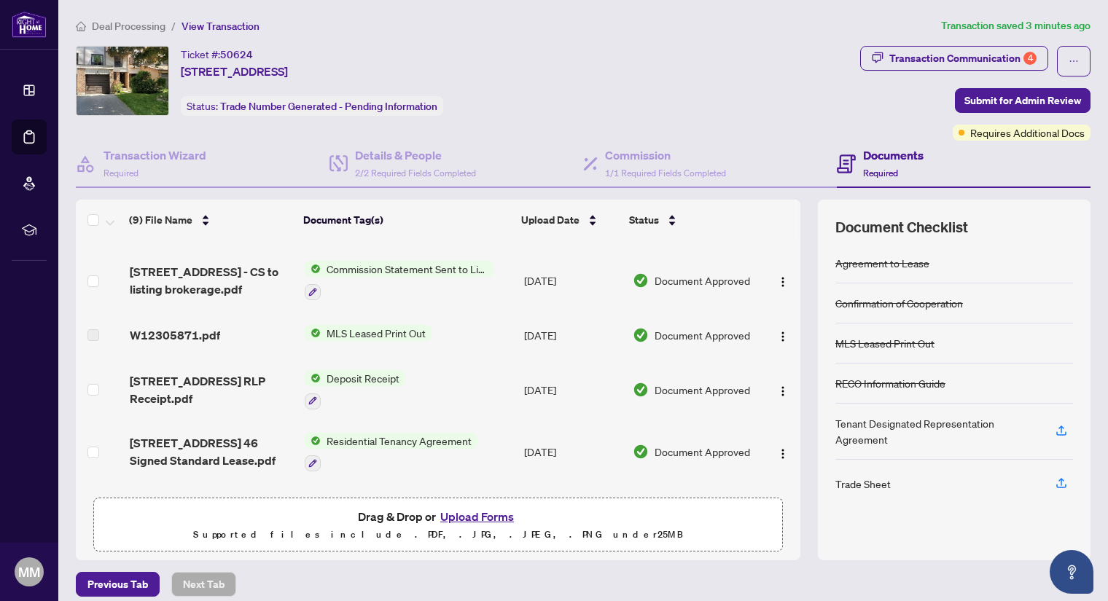
scroll to position [289, 0]
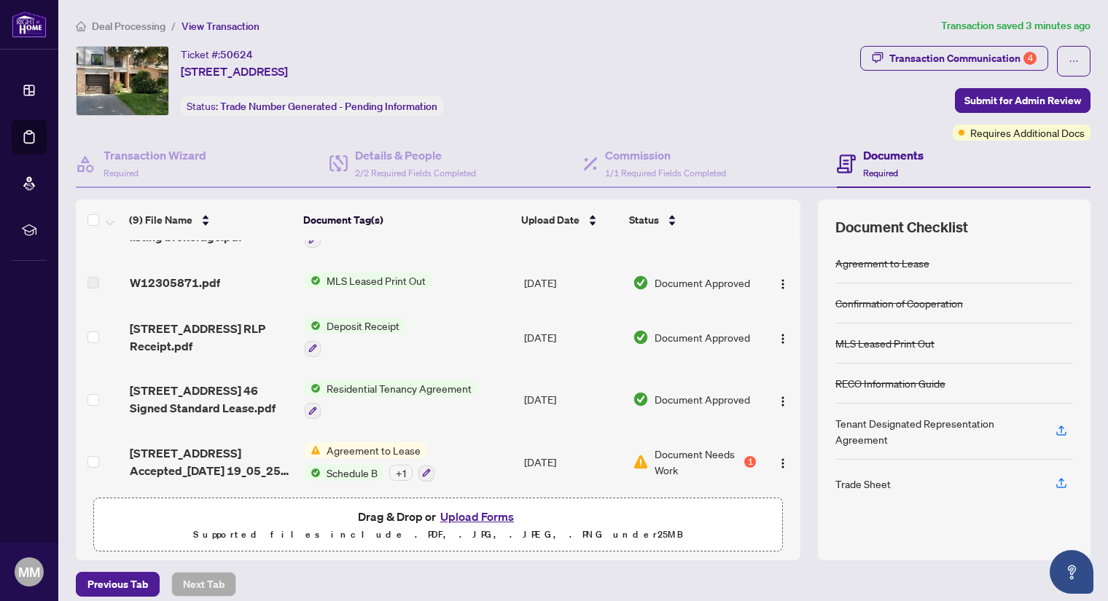
click at [458, 515] on button "Upload Forms" at bounding box center [477, 516] width 82 height 19
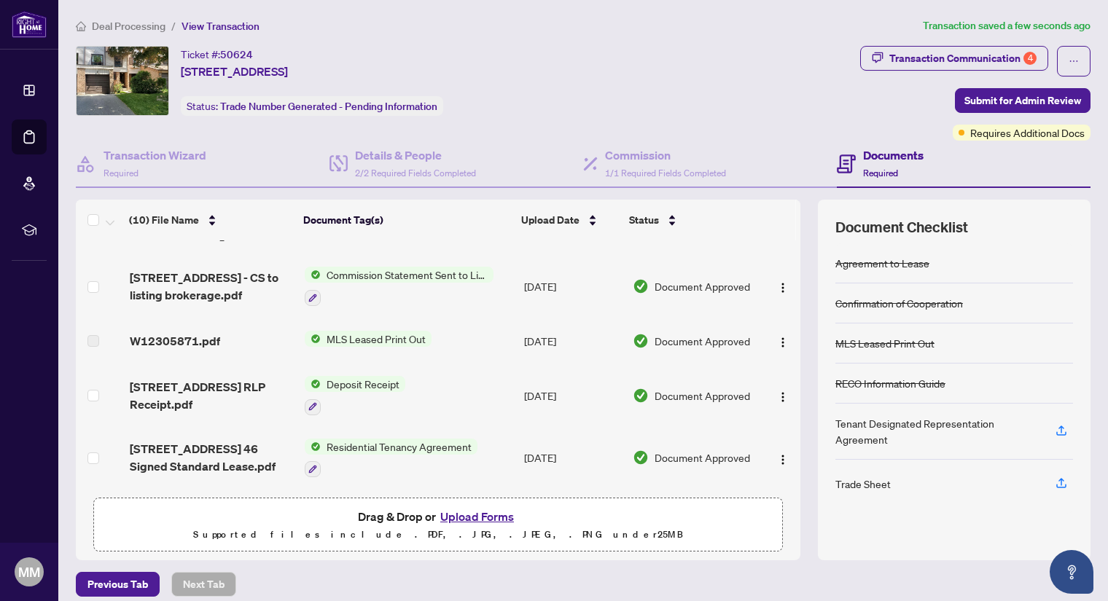
drag, startPoint x: 788, startPoint y: 432, endPoint x: 788, endPoint y: 455, distance: 22.6
click at [788, 455] on div "(10) File Name Document Tag(s) Upload Date Status 6040_Montevideo_Road_46_-_tra…" at bounding box center [583, 380] width 1015 height 361
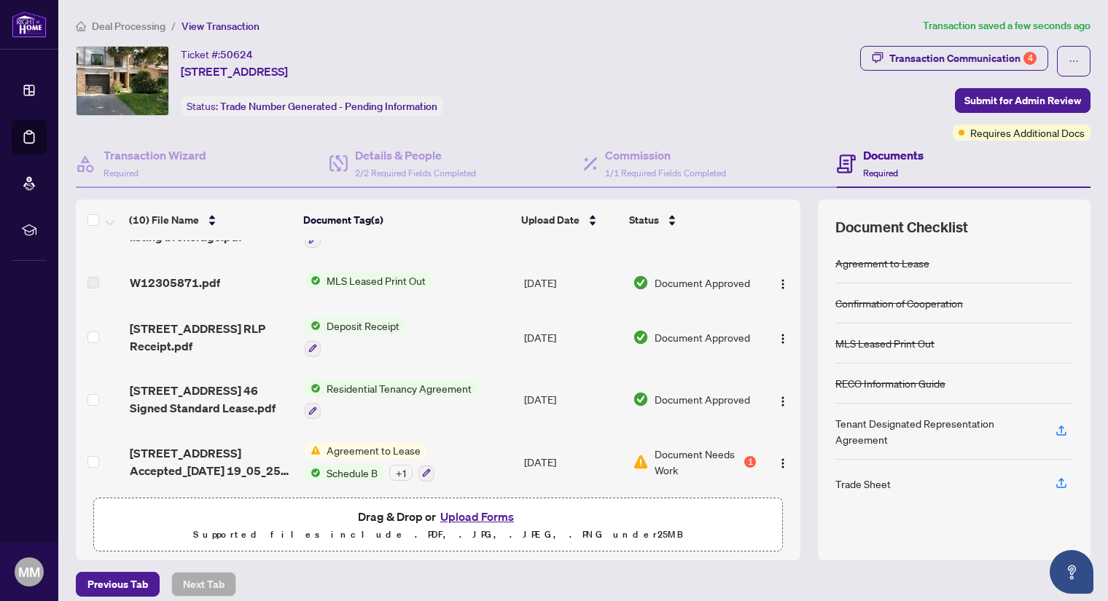
scroll to position [0, 0]
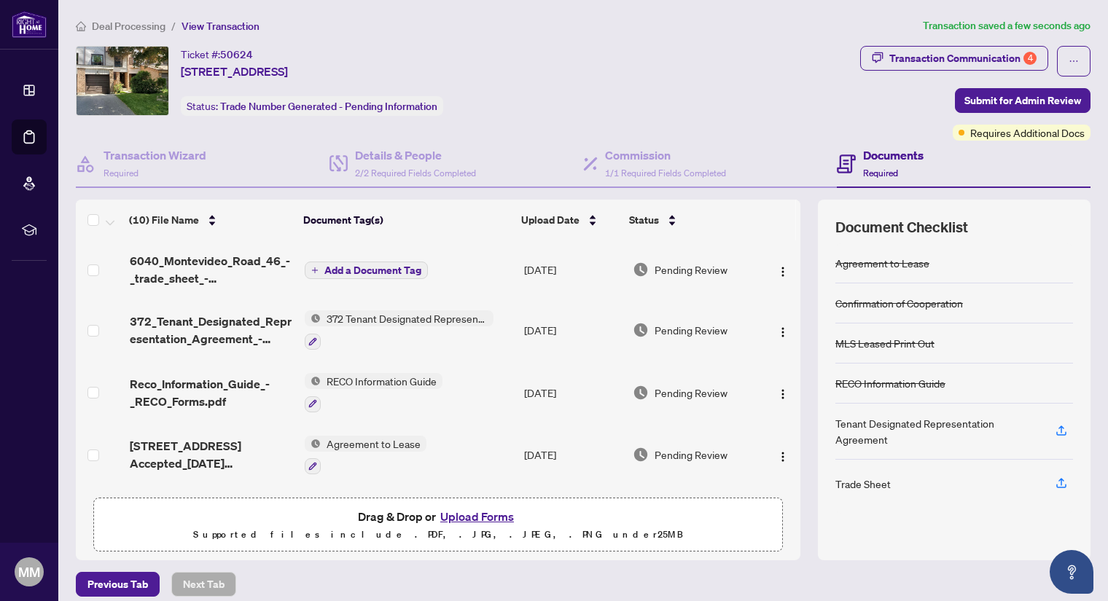
click at [345, 266] on span "Add a Document Tag" at bounding box center [372, 270] width 97 height 10
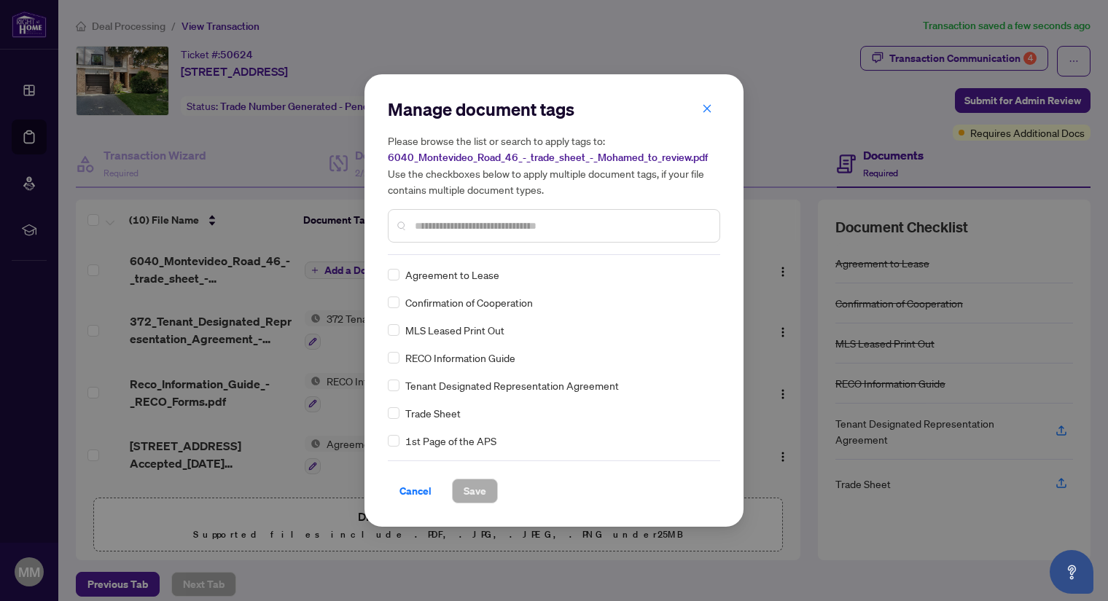
click at [463, 223] on input "text" at bounding box center [561, 226] width 293 height 16
type input "*****"
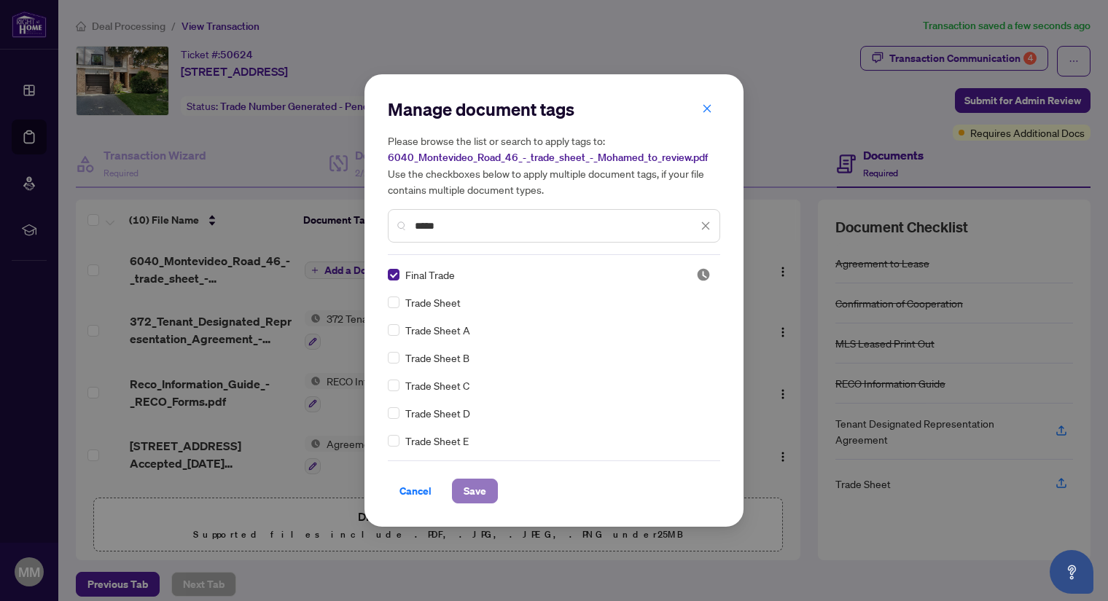
click at [478, 500] on span "Save" at bounding box center [475, 491] width 23 height 23
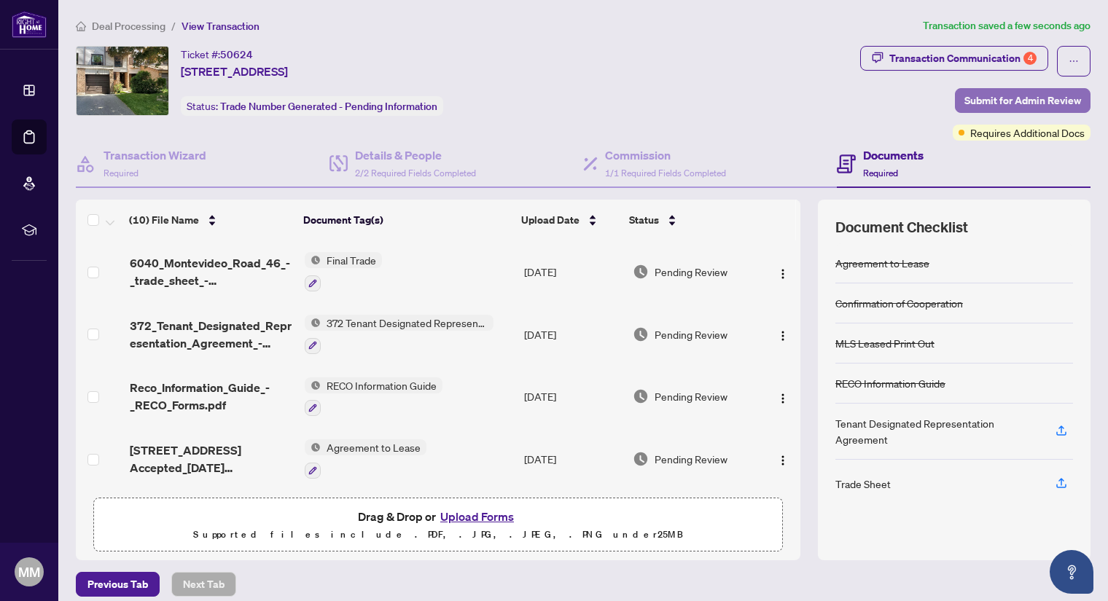
click at [1006, 93] on span "Submit for Admin Review" at bounding box center [1022, 100] width 117 height 23
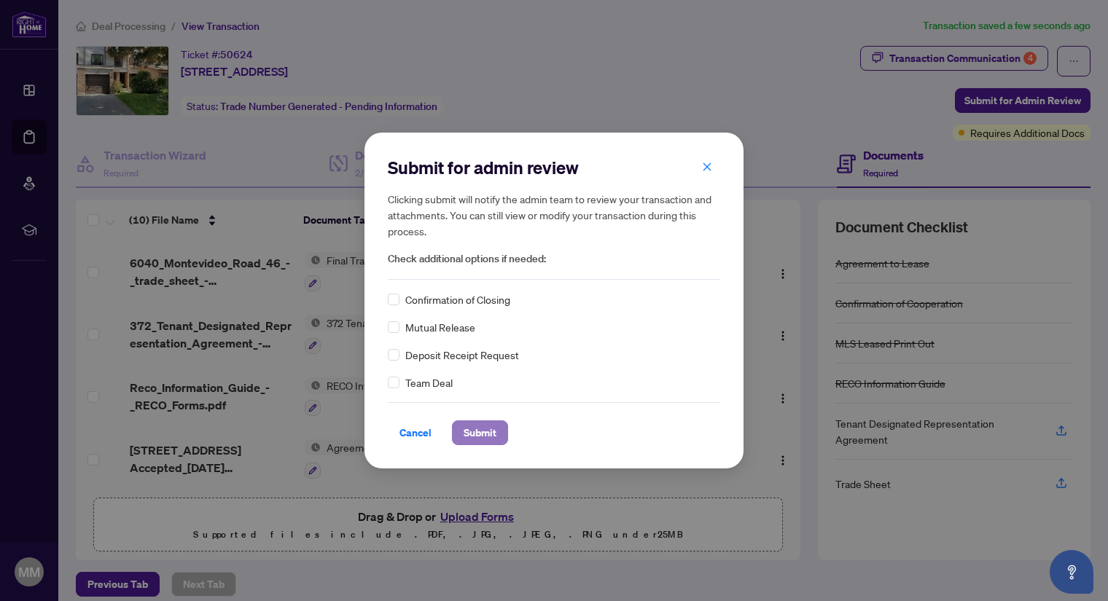
click at [485, 429] on span "Submit" at bounding box center [480, 432] width 33 height 23
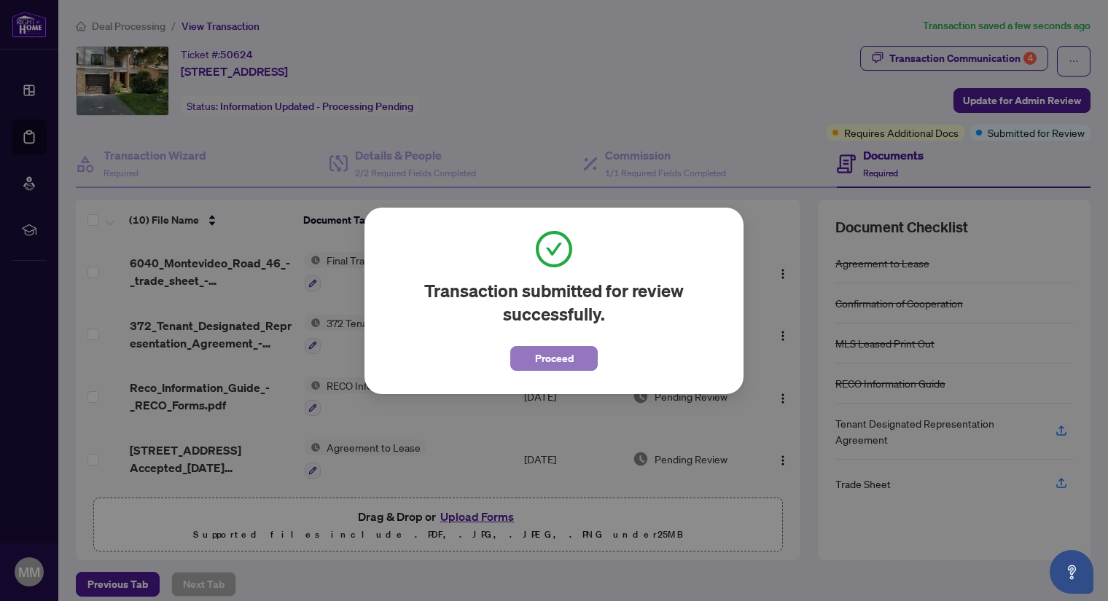
click at [538, 363] on span "Proceed" at bounding box center [554, 358] width 39 height 23
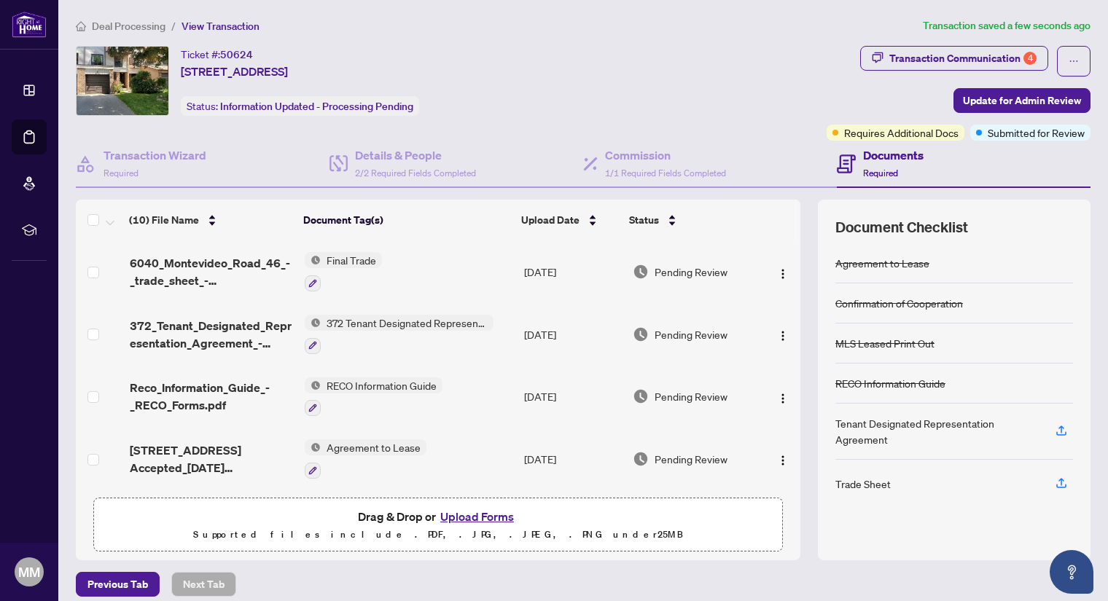
click at [126, 23] on span "Deal Processing" at bounding box center [129, 26] width 74 height 13
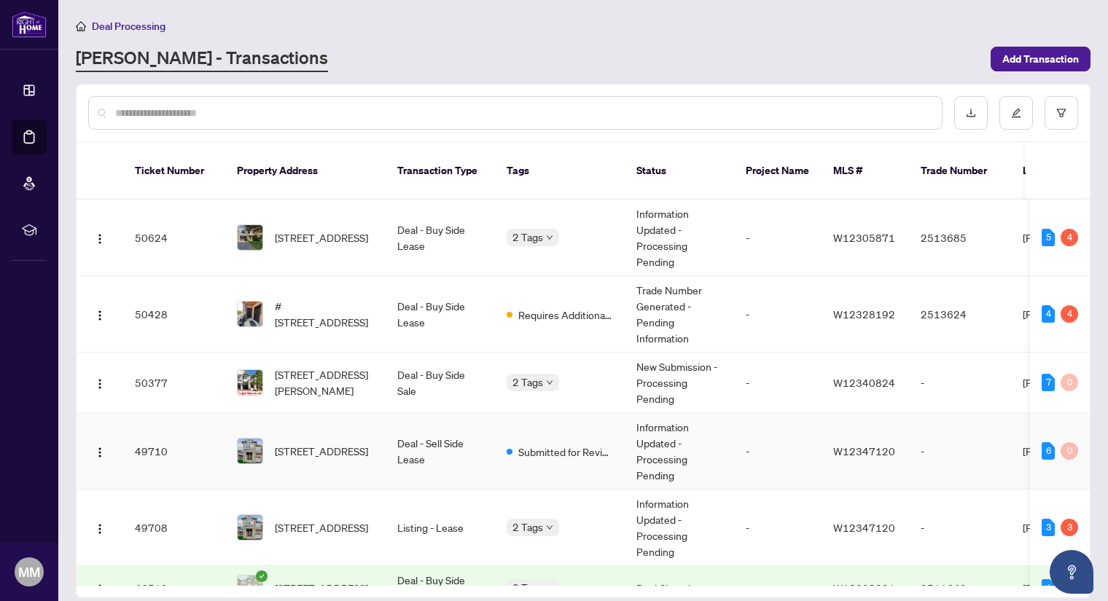
click at [453, 424] on td "Deal - Sell Side Lease" at bounding box center [440, 451] width 109 height 77
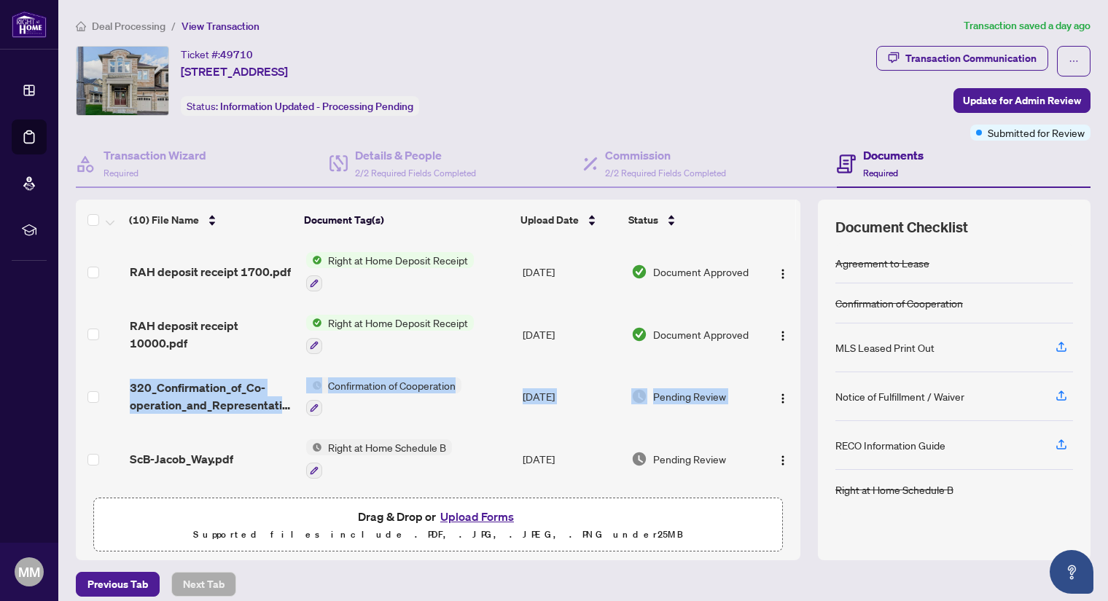
drag, startPoint x: 784, startPoint y: 305, endPoint x: 783, endPoint y: 370, distance: 64.9
click at [783, 370] on tbody "RAH deposit receipt 1700.pdf Right at Home Deposit Receipt [DATE] Document Appr…" at bounding box center [438, 553] width 724 height 624
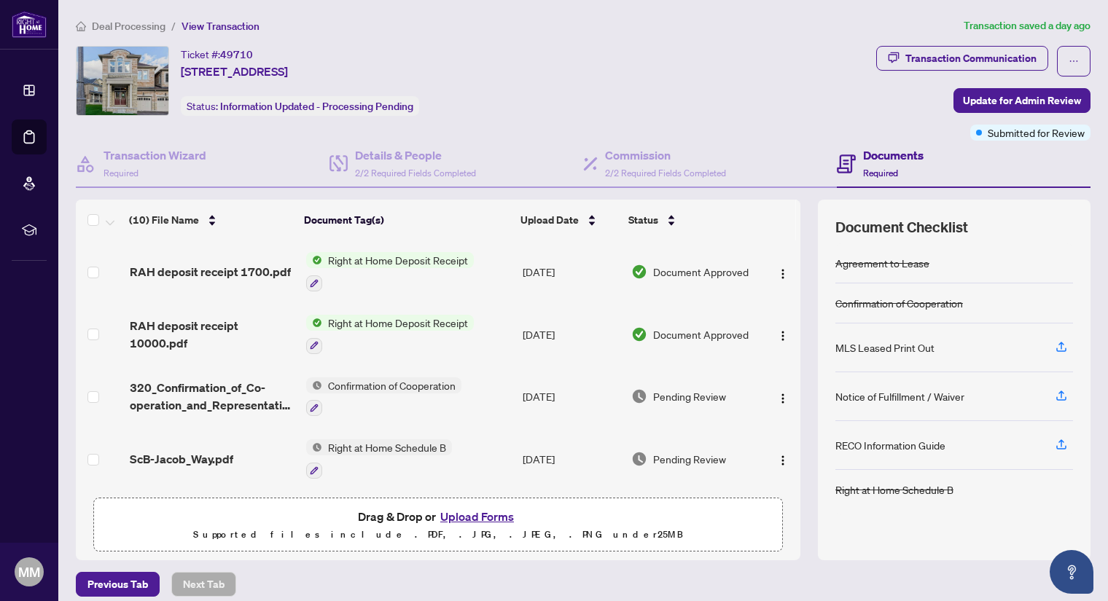
click at [783, 317] on td at bounding box center [781, 334] width 39 height 63
click at [193, 266] on span "RAH deposit receipt 1700.pdf" at bounding box center [210, 271] width 161 height 17
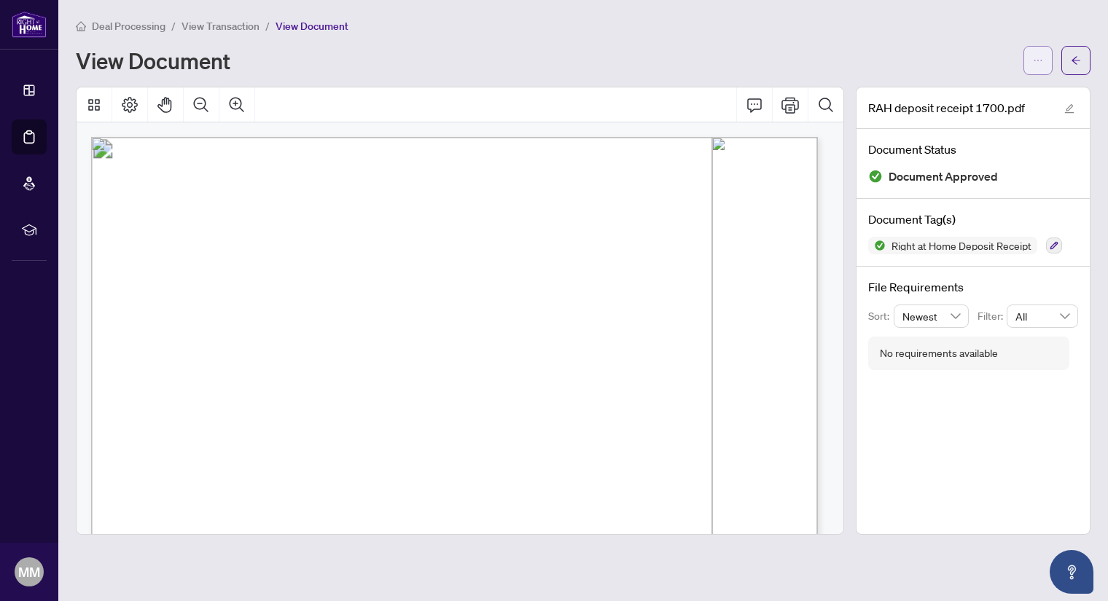
click at [1028, 60] on button "button" at bounding box center [1037, 60] width 29 height 29
click at [940, 93] on span "Download" at bounding box center [985, 92] width 111 height 16
click at [205, 26] on span "View Transaction" at bounding box center [220, 26] width 78 height 13
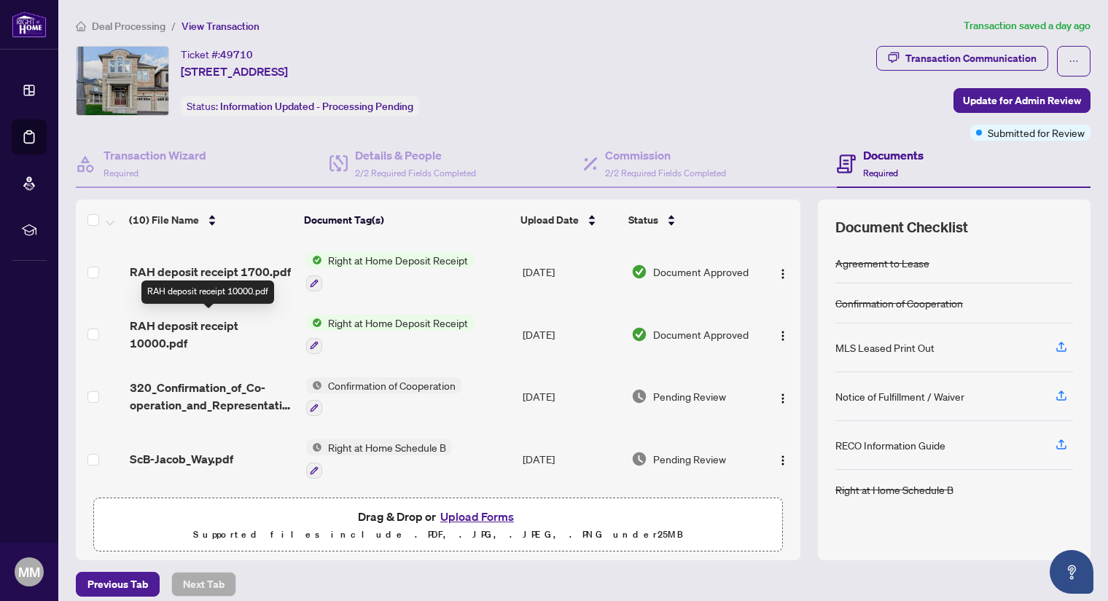
click at [180, 321] on span "RAH deposit receipt 10000.pdf" at bounding box center [212, 334] width 165 height 35
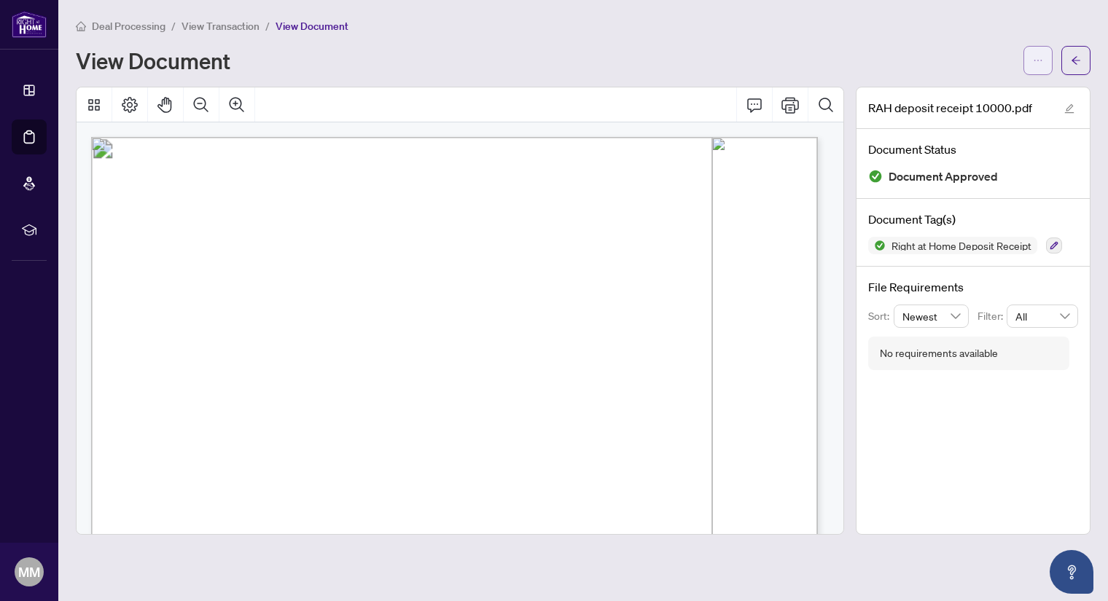
click at [1040, 53] on span "button" at bounding box center [1038, 60] width 10 height 23
click at [954, 90] on span "Download" at bounding box center [985, 92] width 111 height 16
